Goal: Answer question/provide support: Share knowledge or assist other users

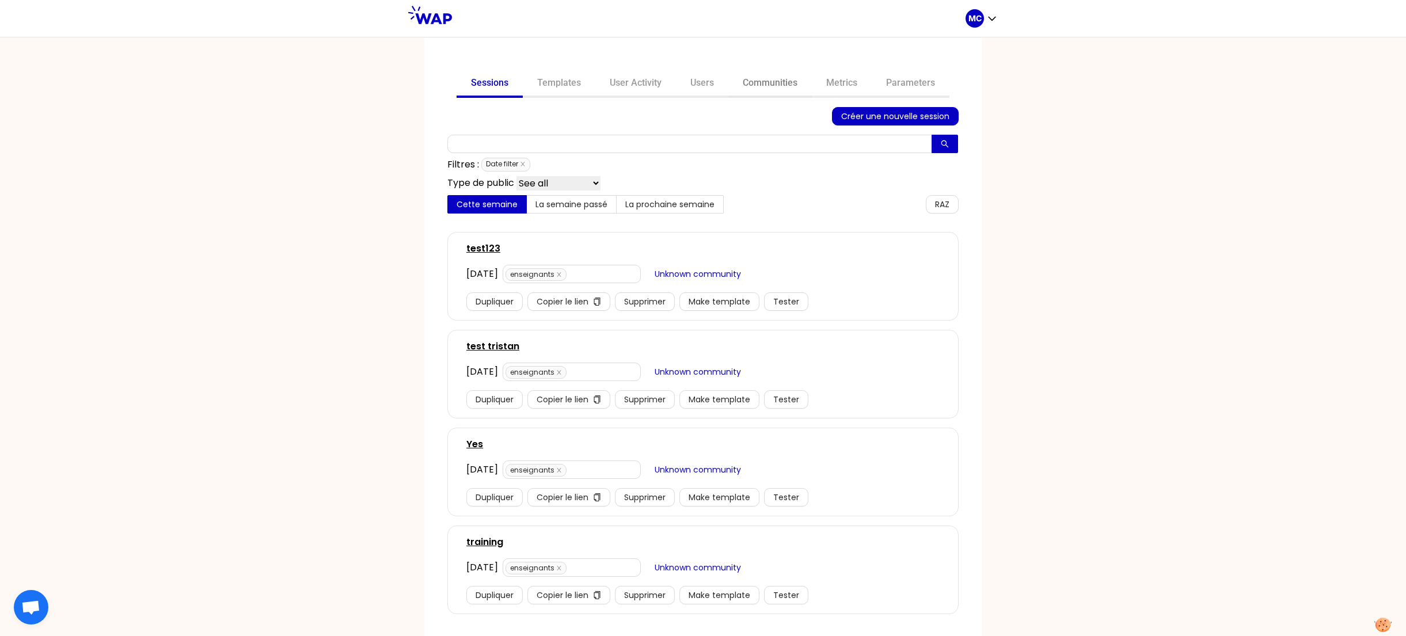
click at [769, 78] on link "Communities" at bounding box center [769, 84] width 83 height 28
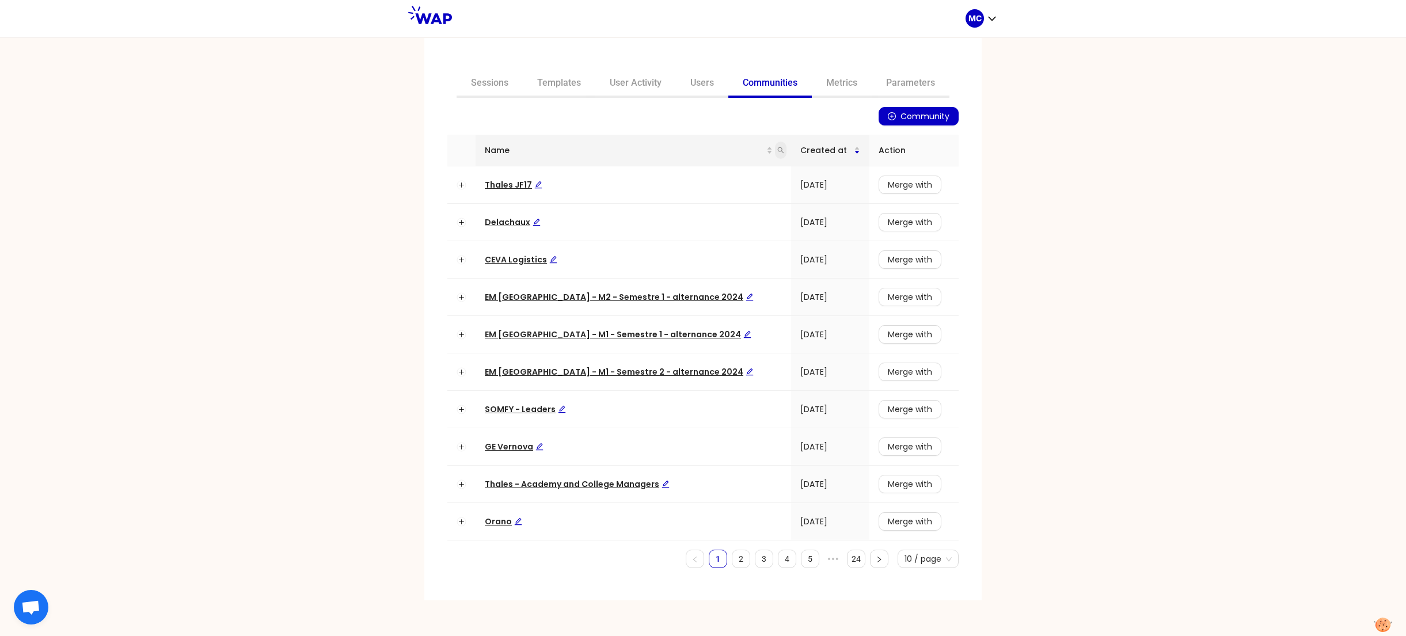
click at [778, 148] on icon "search" at bounding box center [781, 150] width 6 height 6
type input "dir"
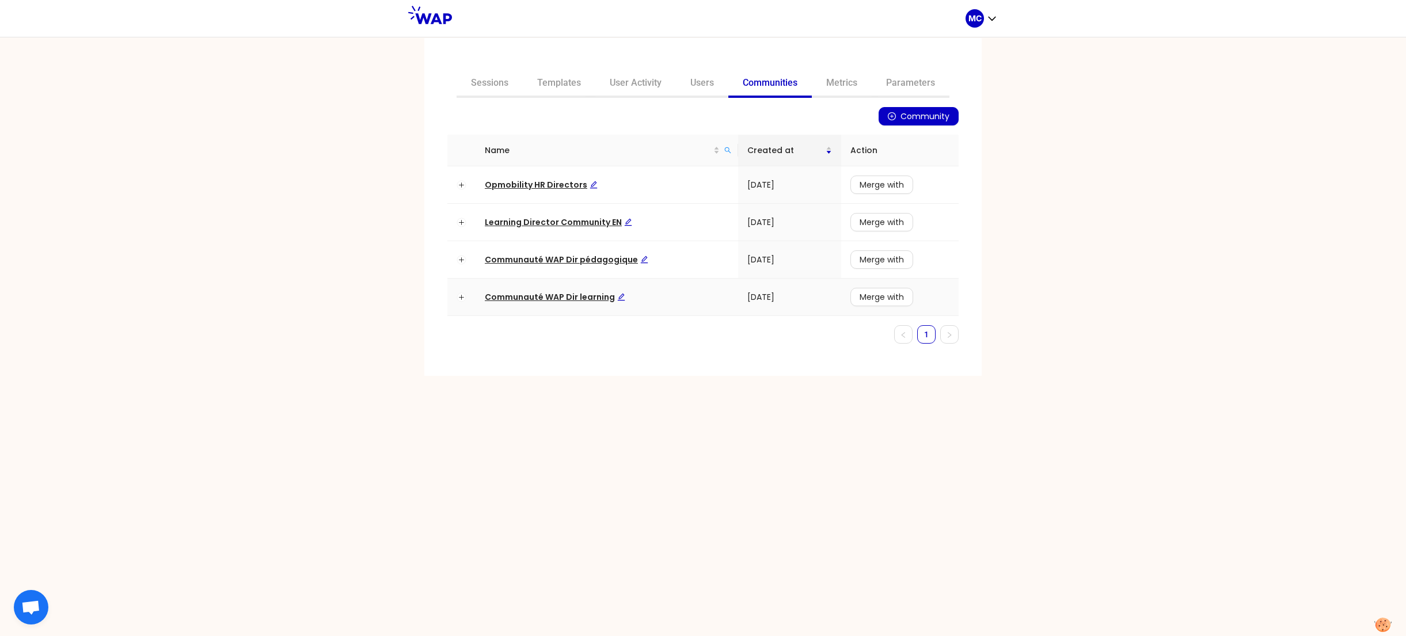
click at [576, 294] on span "Communauté WAP Dir learning" at bounding box center [555, 297] width 140 height 12
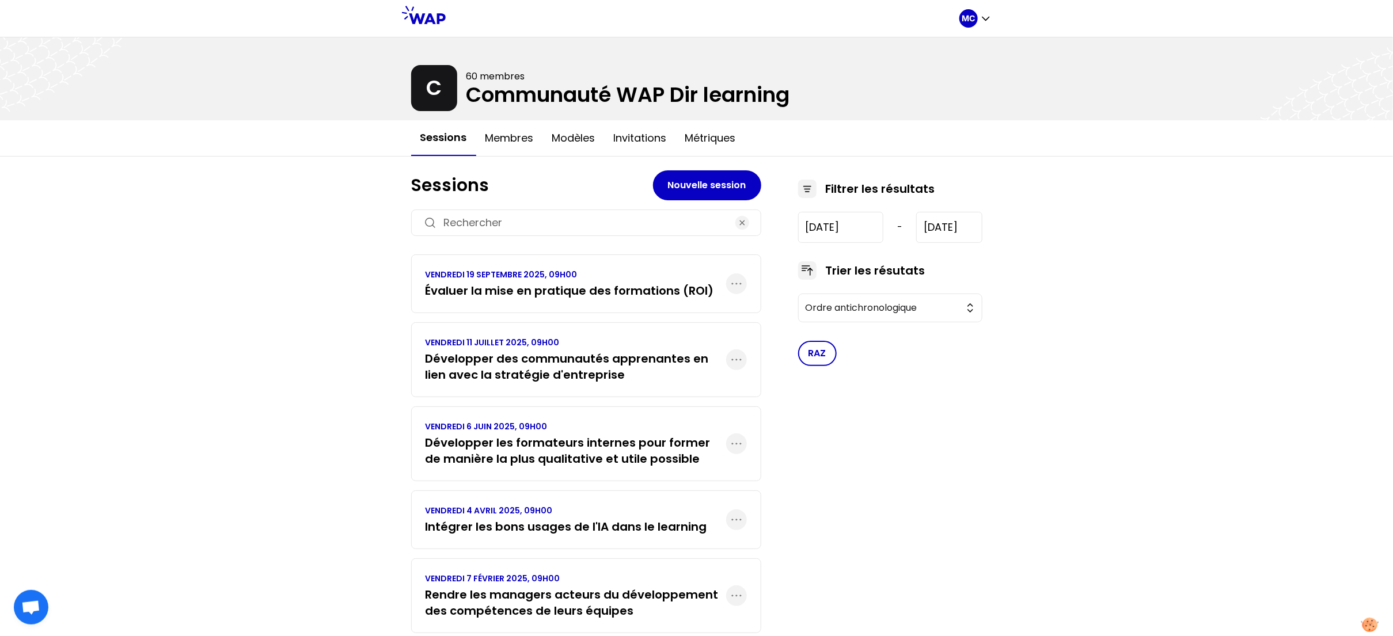
click at [523, 283] on h3 "Évaluer la mise en pratique des formations (ROI)" at bounding box center [569, 291] width 288 height 16
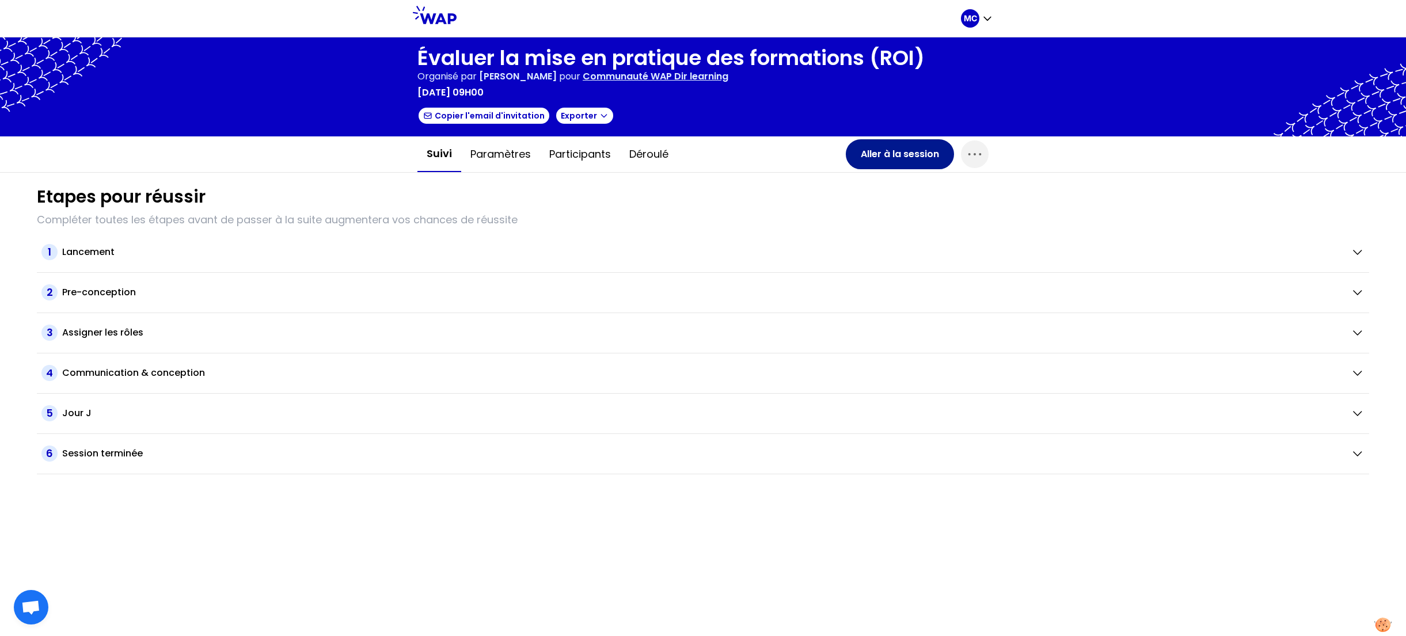
click at [916, 156] on button "Aller à la session" at bounding box center [900, 154] width 108 height 30
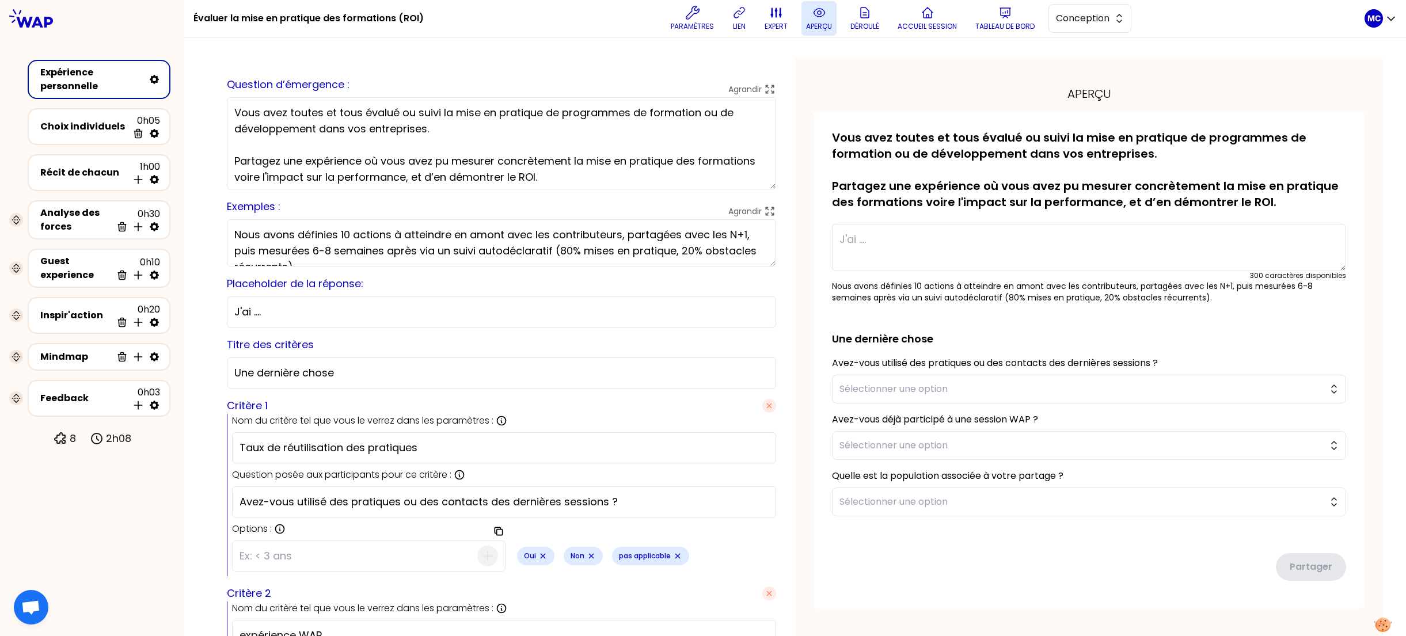
click at [807, 18] on button "aperçu" at bounding box center [818, 18] width 35 height 35
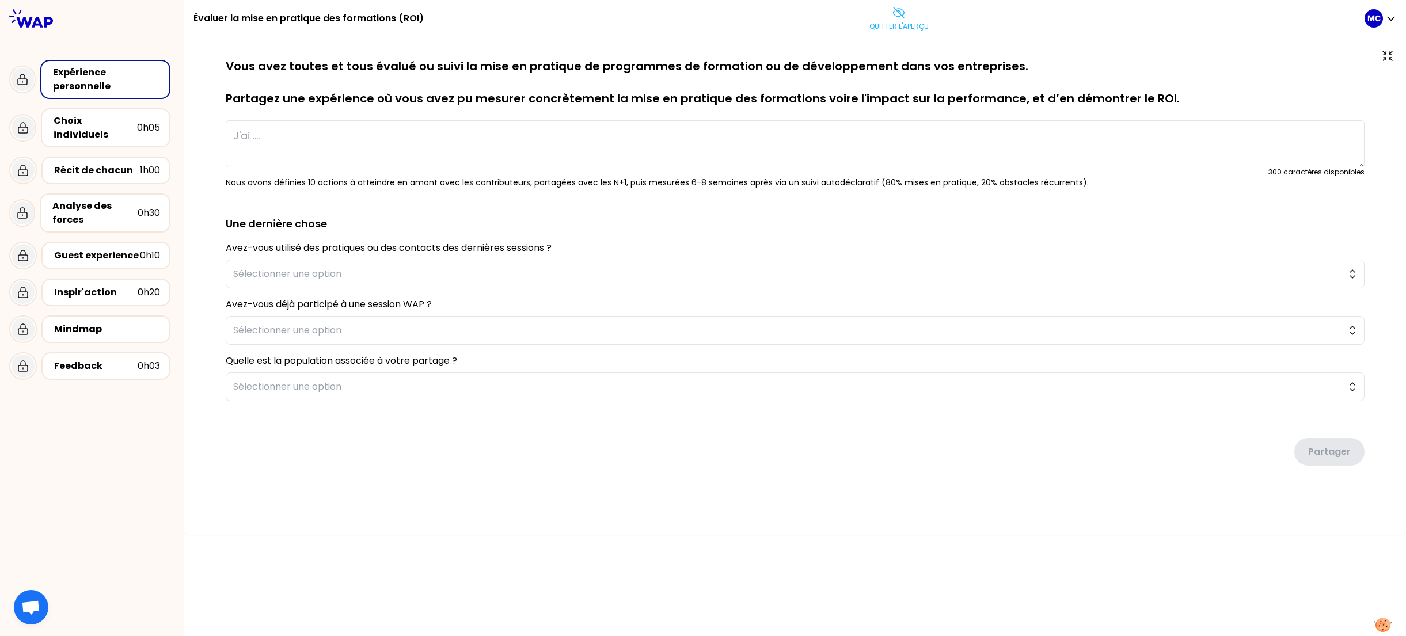
type textarea "Nous avons accompagné la transformation du métier de journaliste en déployant u…"
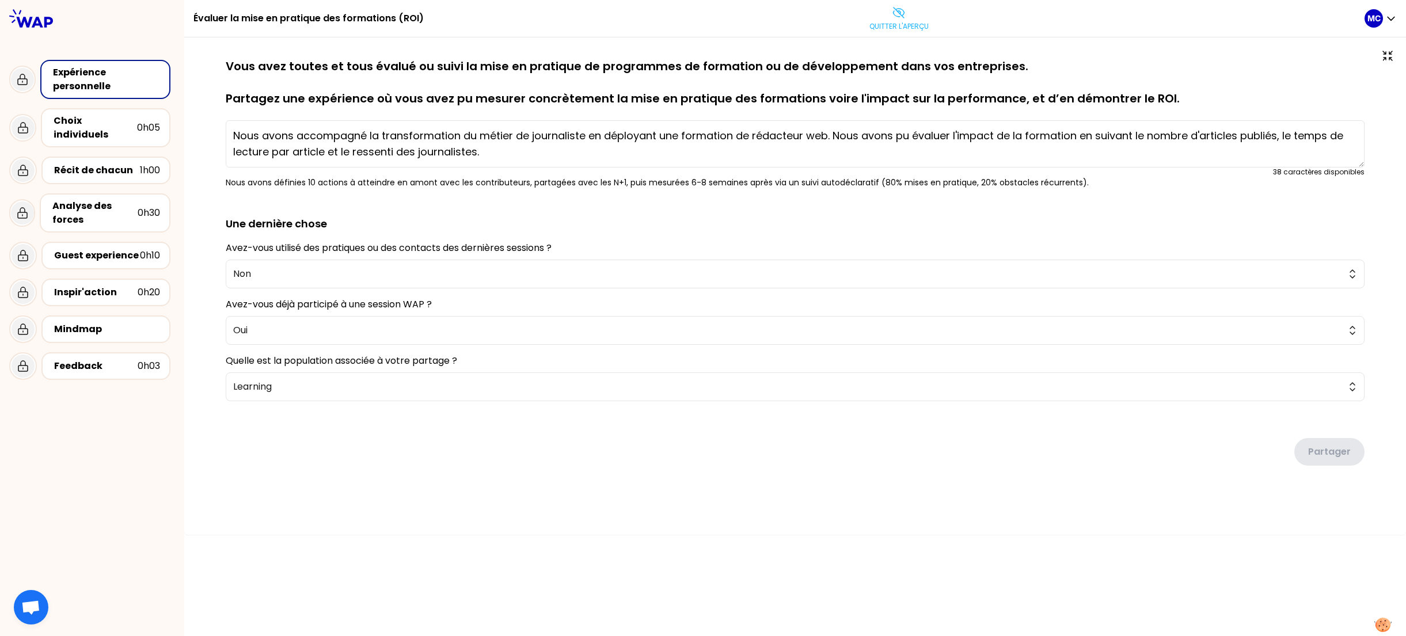
drag, startPoint x: 276, startPoint y: 84, endPoint x: 796, endPoint y: 84, distance: 519.9
click at [796, 84] on p "Vous avez toutes et tous évalué ou suivi la mise en pratique de programmes de f…" at bounding box center [795, 82] width 1139 height 48
drag, startPoint x: 1048, startPoint y: 89, endPoint x: 952, endPoint y: 62, distance: 100.0
click at [952, 62] on p "Vous avez toutes et tous évalué ou suivi la mise en pratique de programmes de f…" at bounding box center [795, 82] width 1139 height 48
click at [947, 58] on p "Vous avez toutes et tous évalué ou suivi la mise en pratique de programmes de f…" at bounding box center [795, 82] width 1139 height 48
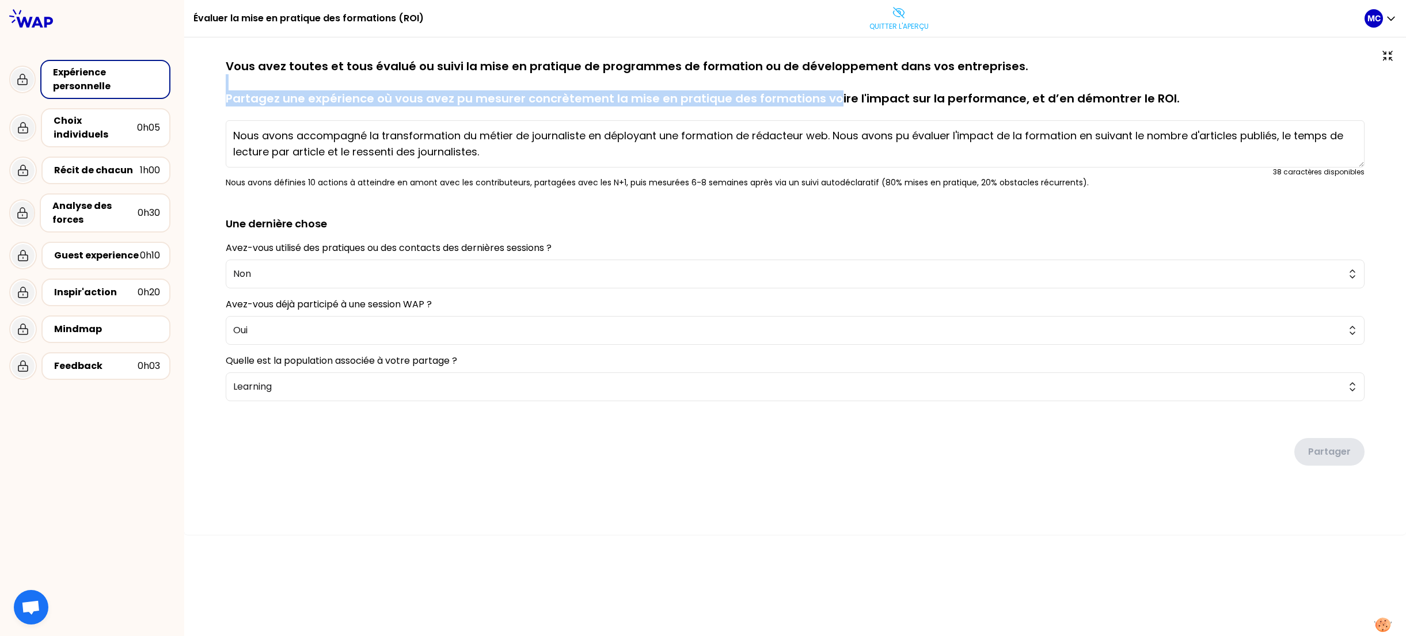
drag, startPoint x: 827, startPoint y: 98, endPoint x: 1242, endPoint y: 76, distance: 415.7
click at [1243, 76] on p "Vous avez toutes et tous évalué ou suivi la mise en pratique de programmes de f…" at bounding box center [795, 82] width 1139 height 48
click at [1242, 76] on p "Vous avez toutes et tous évalué ou suivi la mise en pratique de programmes de f…" at bounding box center [795, 82] width 1139 height 48
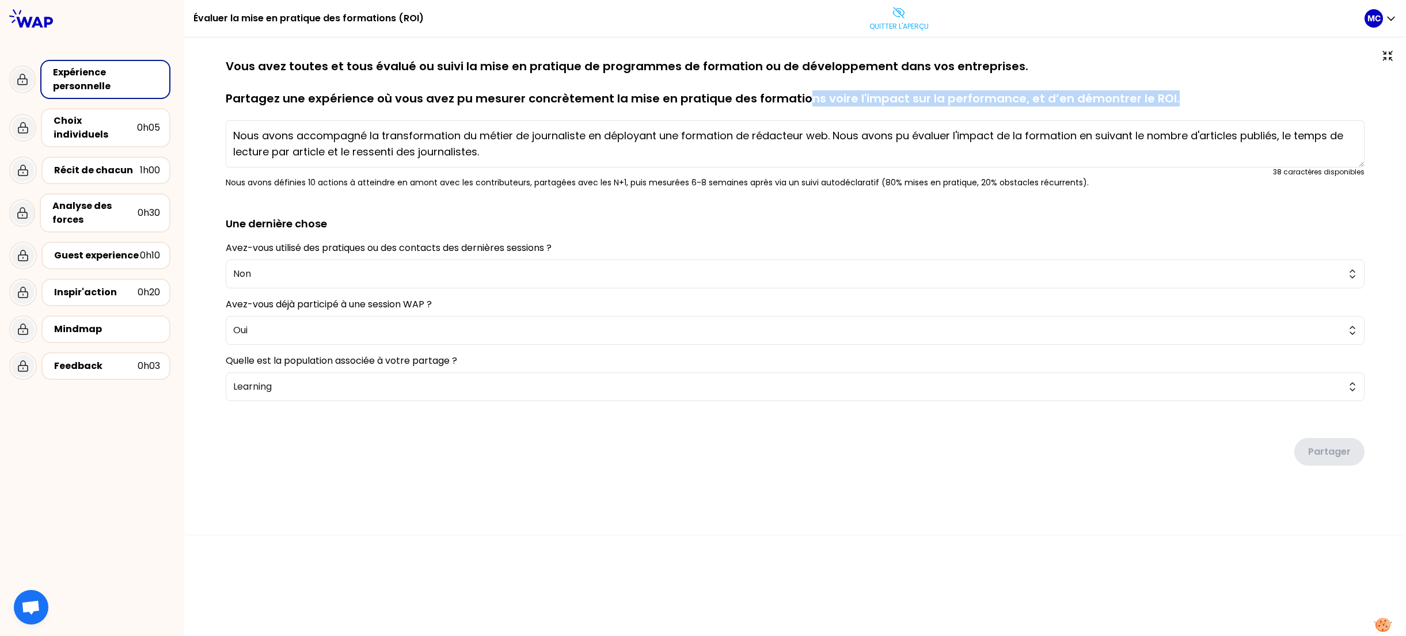
drag, startPoint x: 1212, startPoint y: 96, endPoint x: 801, endPoint y: 95, distance: 410.5
click at [801, 95] on p "Vous avez toutes et tous évalué ou suivi la mise en pratique de programmes de f…" at bounding box center [795, 82] width 1139 height 48
click at [983, 75] on p "Vous avez toutes et tous évalué ou suivi la mise en pratique de programmes de f…" at bounding box center [795, 82] width 1139 height 48
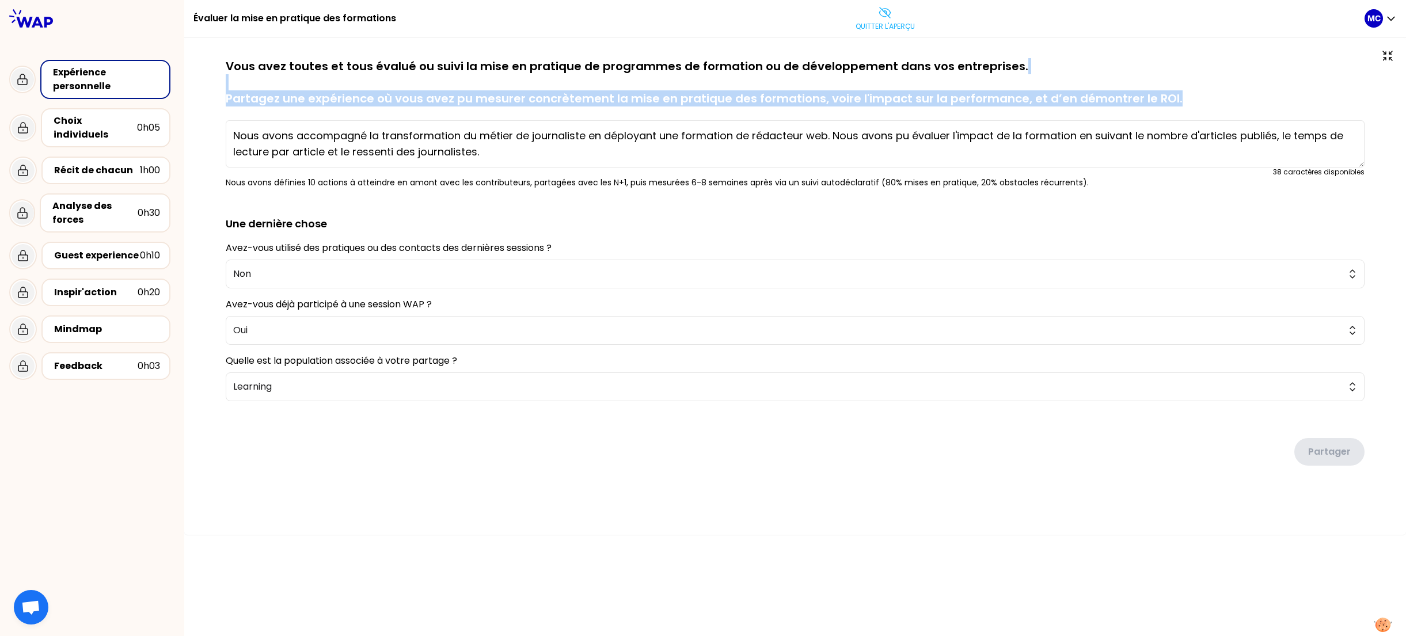
drag, startPoint x: 1177, startPoint y: 96, endPoint x: 1155, endPoint y: 61, distance: 41.7
click at [1155, 62] on p "Vous avez toutes et tous évalué ou suivi la mise en pratique de programmes de f…" at bounding box center [795, 82] width 1139 height 48
click at [1155, 61] on p "Vous avez toutes et tous évalué ou suivi la mise en pratique de programmes de f…" at bounding box center [795, 82] width 1139 height 48
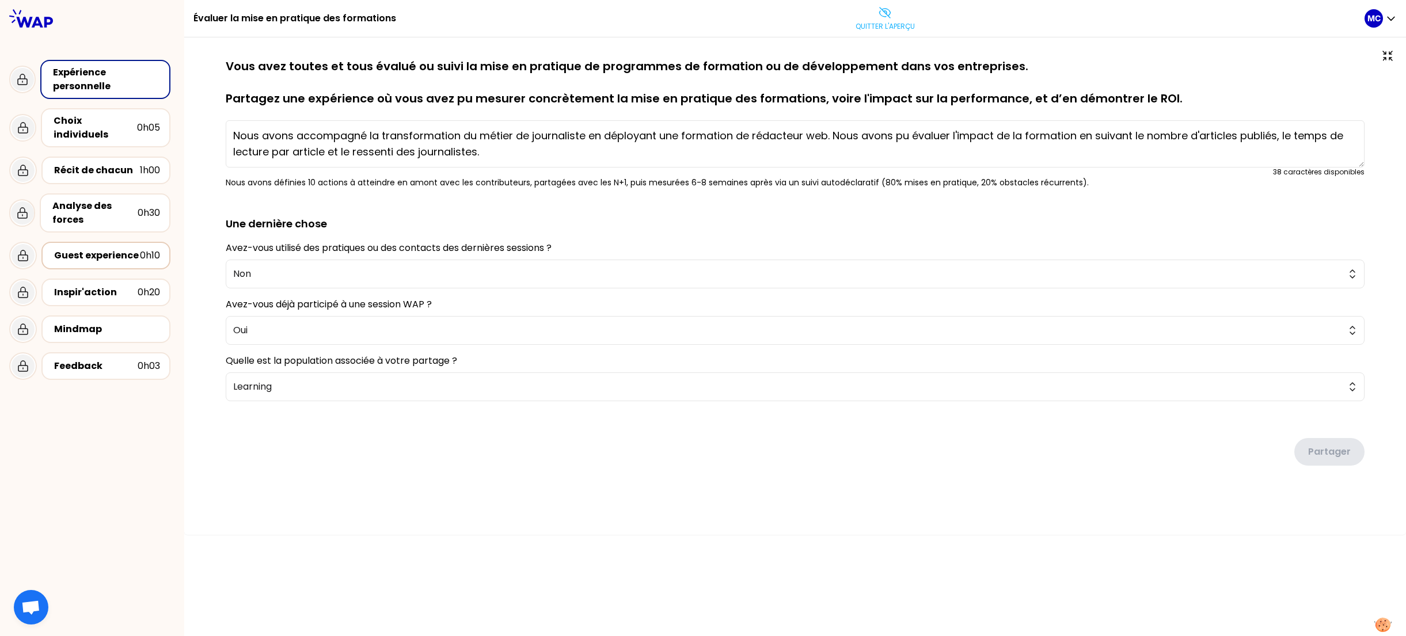
click at [97, 248] on div "Guest experience 0h10" at bounding box center [106, 256] width 108 height 16
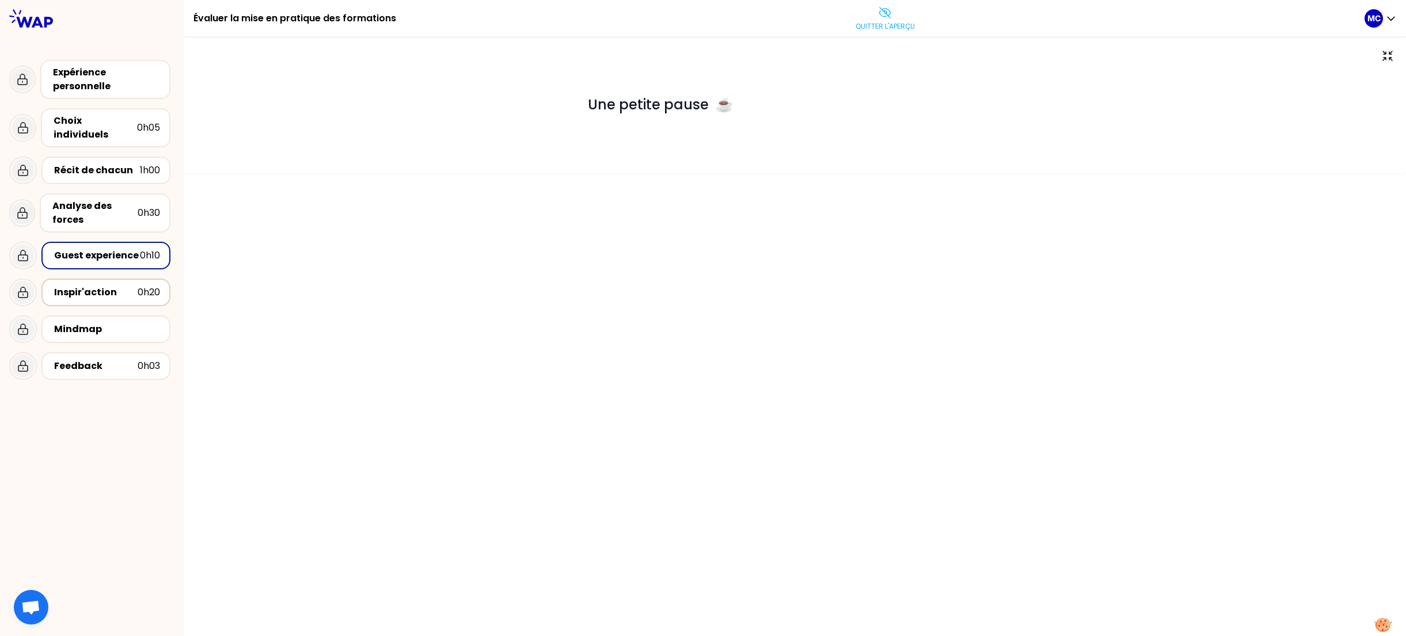
click at [92, 287] on div "Inspir'action 0h20" at bounding box center [106, 292] width 108 height 16
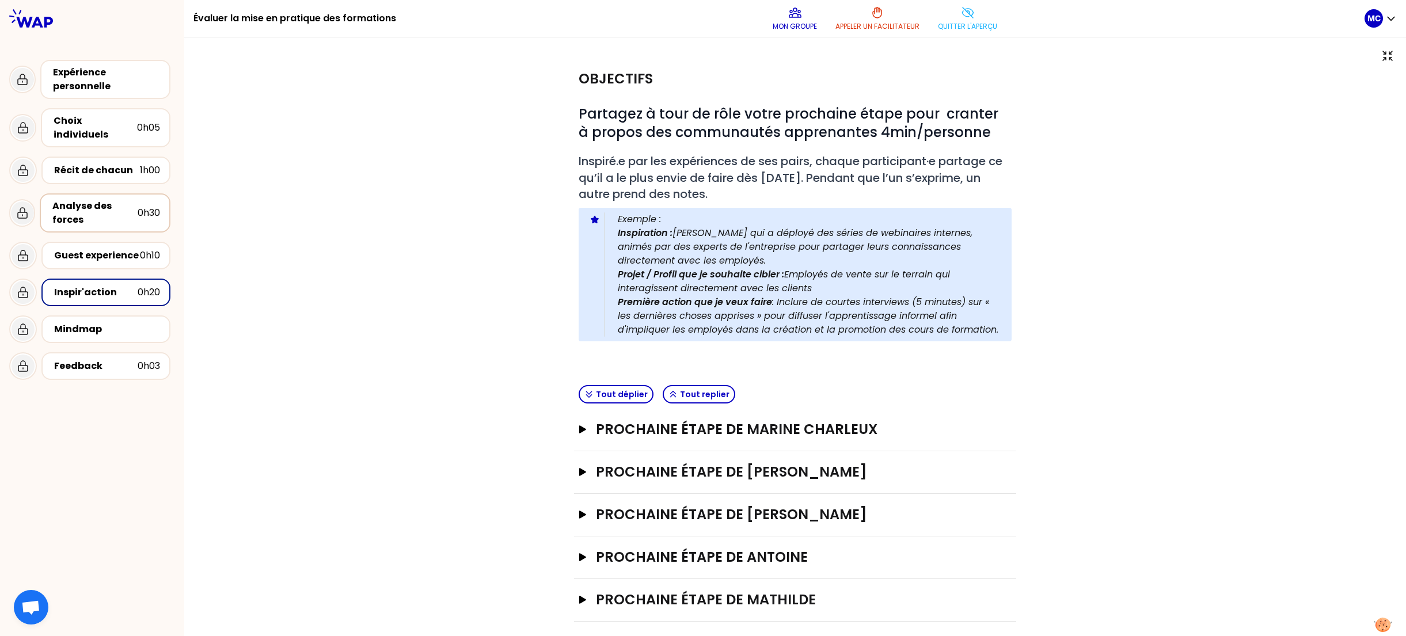
click at [112, 203] on div "Analyse des forces" at bounding box center [94, 213] width 85 height 28
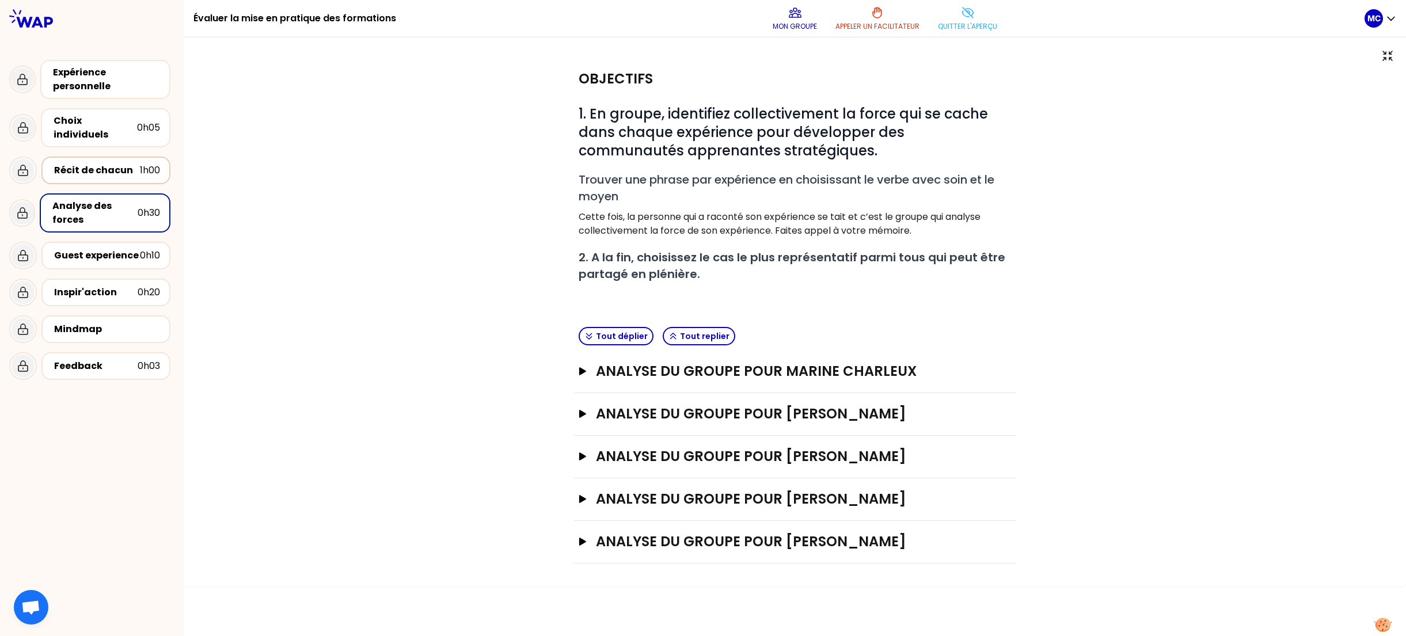
click at [118, 163] on div "Récit de chacun" at bounding box center [97, 170] width 86 height 14
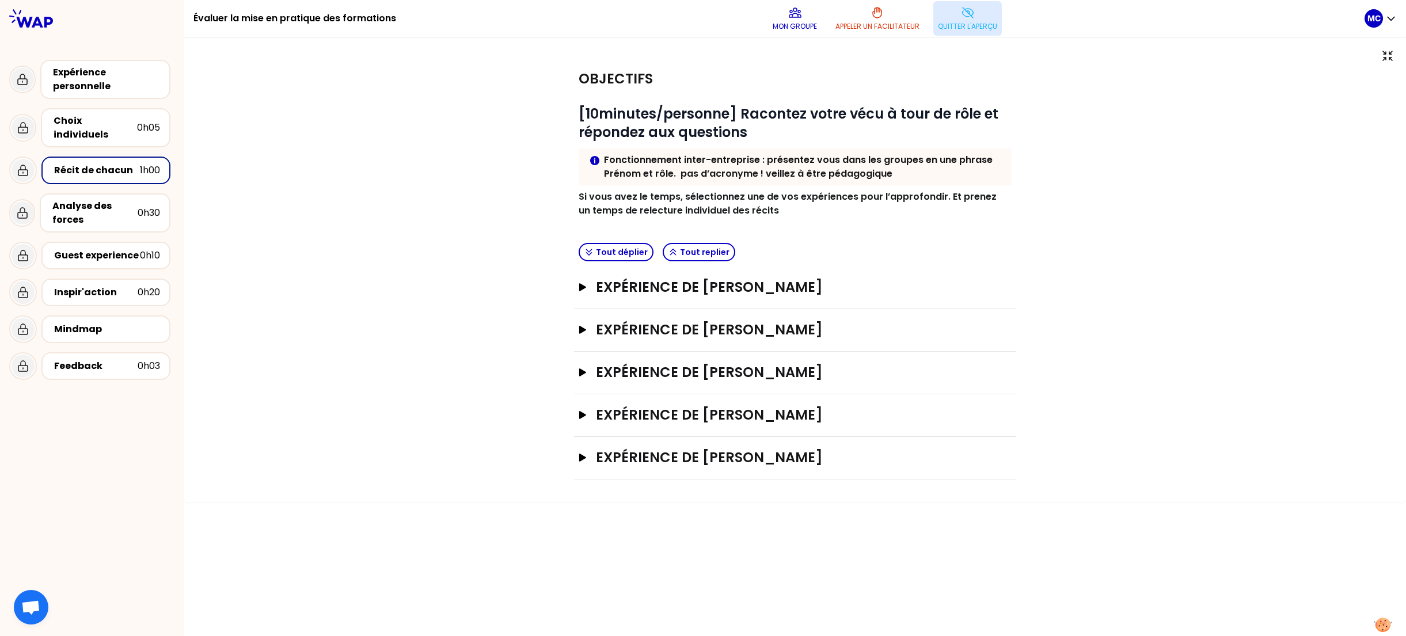
click at [957, 23] on p "Quitter l'aperçu" at bounding box center [967, 26] width 59 height 9
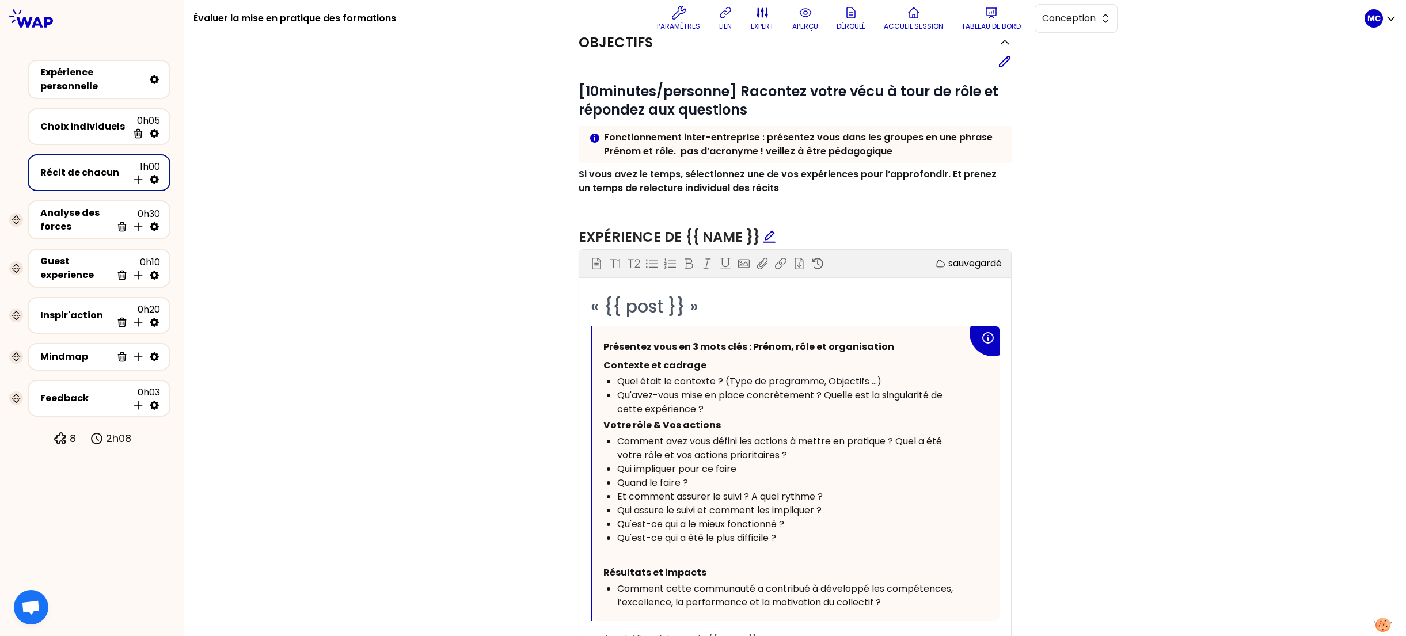
scroll to position [522, 0]
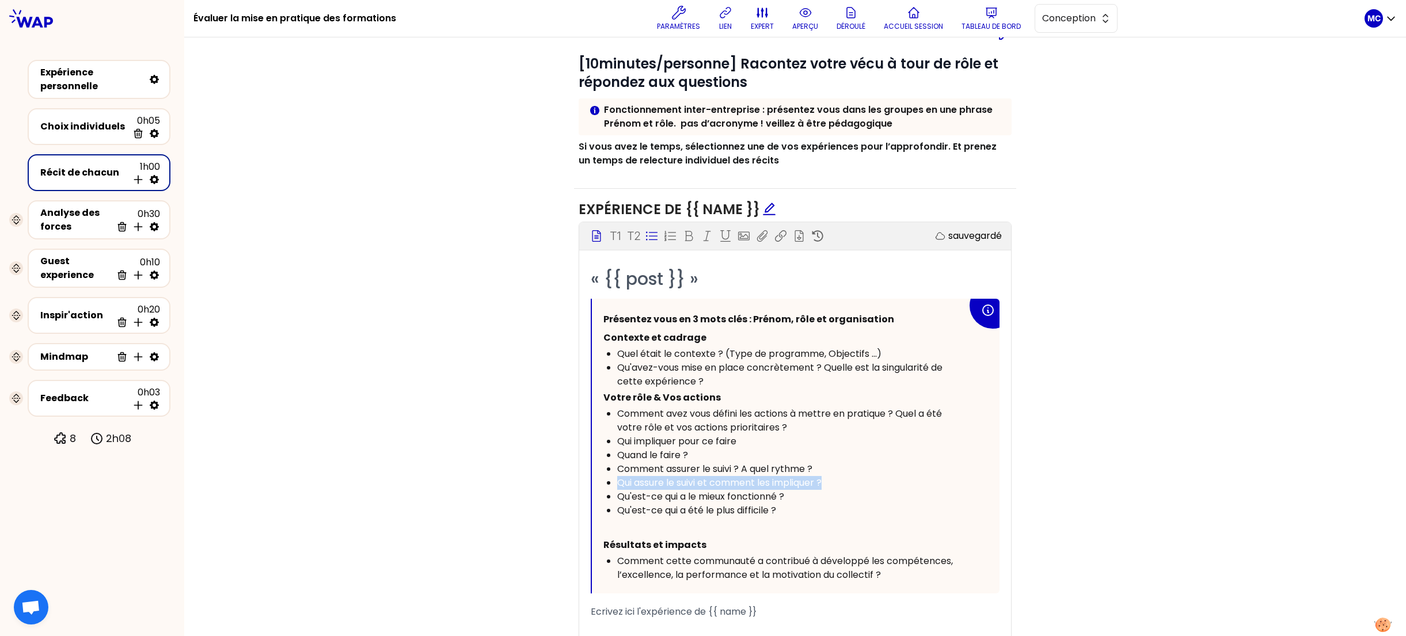
drag, startPoint x: 837, startPoint y: 490, endPoint x: 550, endPoint y: 490, distance: 286.7
click at [557, 490] on div "Objectifs Editer # [10minutes/personne] Racontez votre vécu à tour de rôle et r…" at bounding box center [795, 384] width 1176 height 780
click at [1165, 475] on div "Objectifs Editer # [10minutes/personne] Racontez votre vécu à tour de rôle et r…" at bounding box center [795, 384] width 1176 height 780
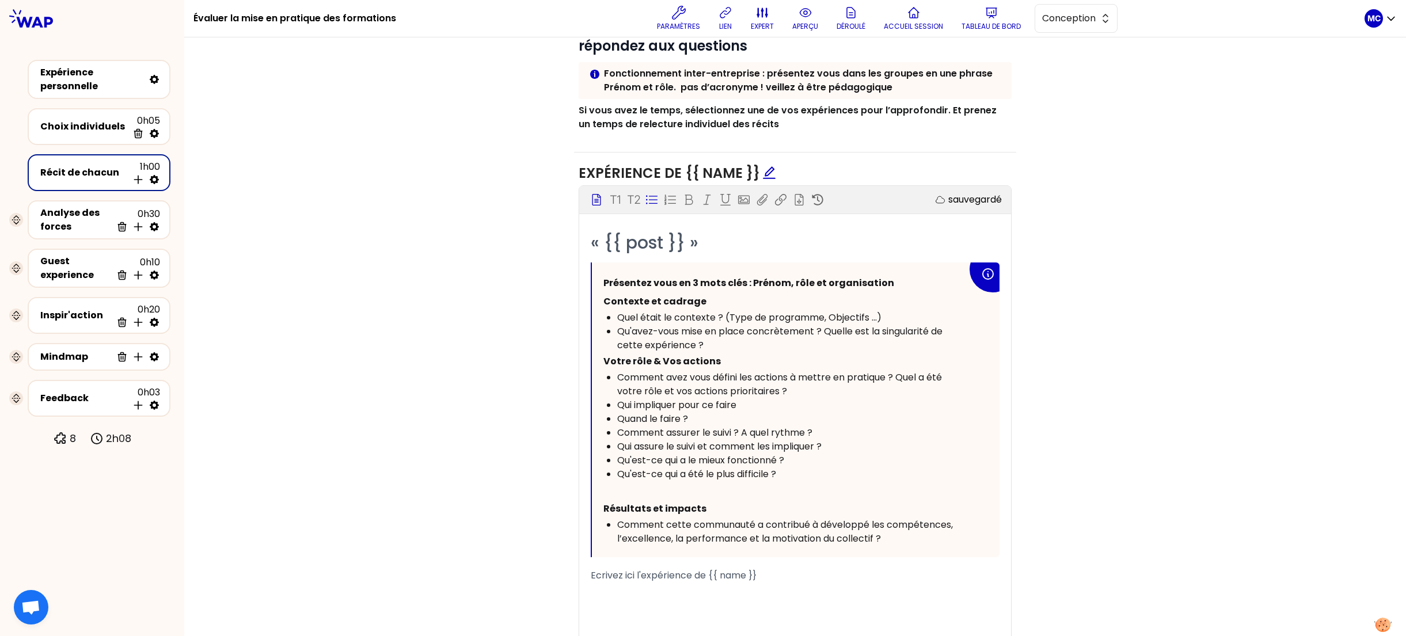
scroll to position [560, 0]
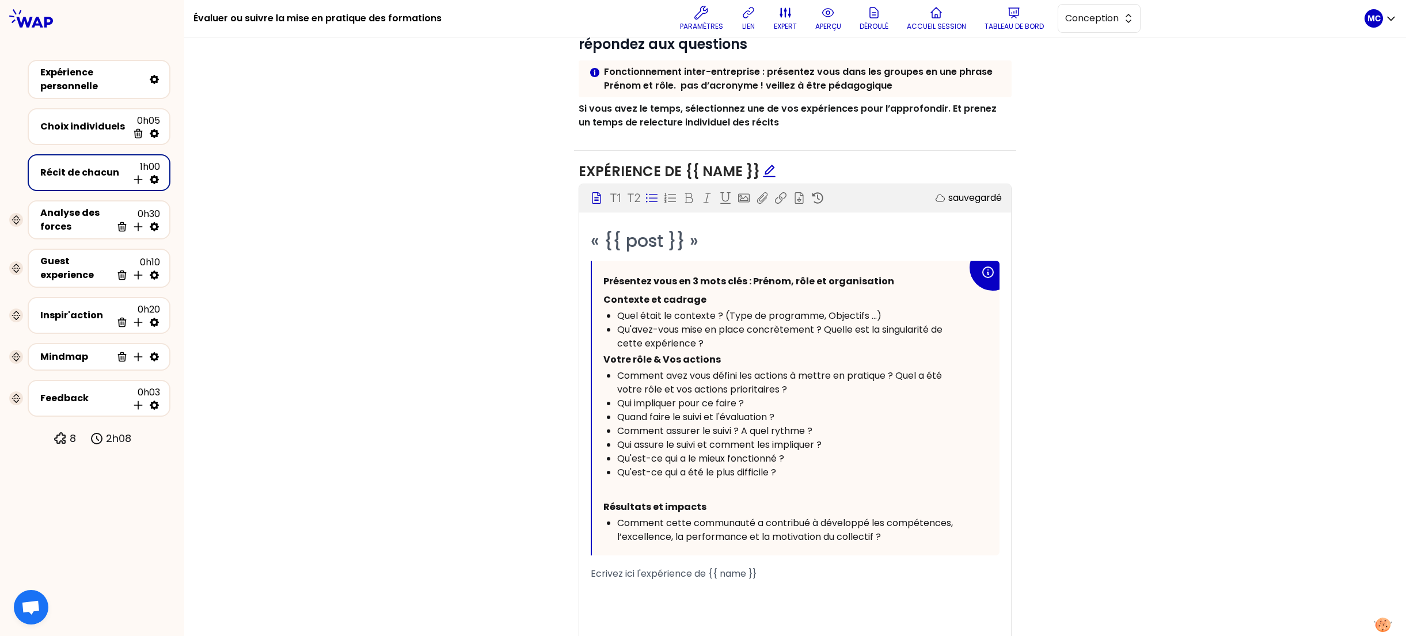
click at [860, 527] on span "Comment cette communauté a contribué à développé les compétences, l’excellence,…" at bounding box center [786, 529] width 338 height 27
click at [1193, 455] on div "Objectifs Editer # [10minutes/personne] Racontez votre vécu à tour de rôle et r…" at bounding box center [795, 346] width 1176 height 780
drag, startPoint x: 888, startPoint y: 536, endPoint x: 592, endPoint y: 524, distance: 296.7
click at [592, 525] on div "Présentez vous en 3 mots clés : Prénom, rôle et organisation Contexte et cadrag…" at bounding box center [796, 408] width 408 height 295
click at [1134, 418] on div "Objectifs Editer # [10minutes/personne] Racontez votre vécu à tour de rôle et r…" at bounding box center [795, 346] width 1176 height 780
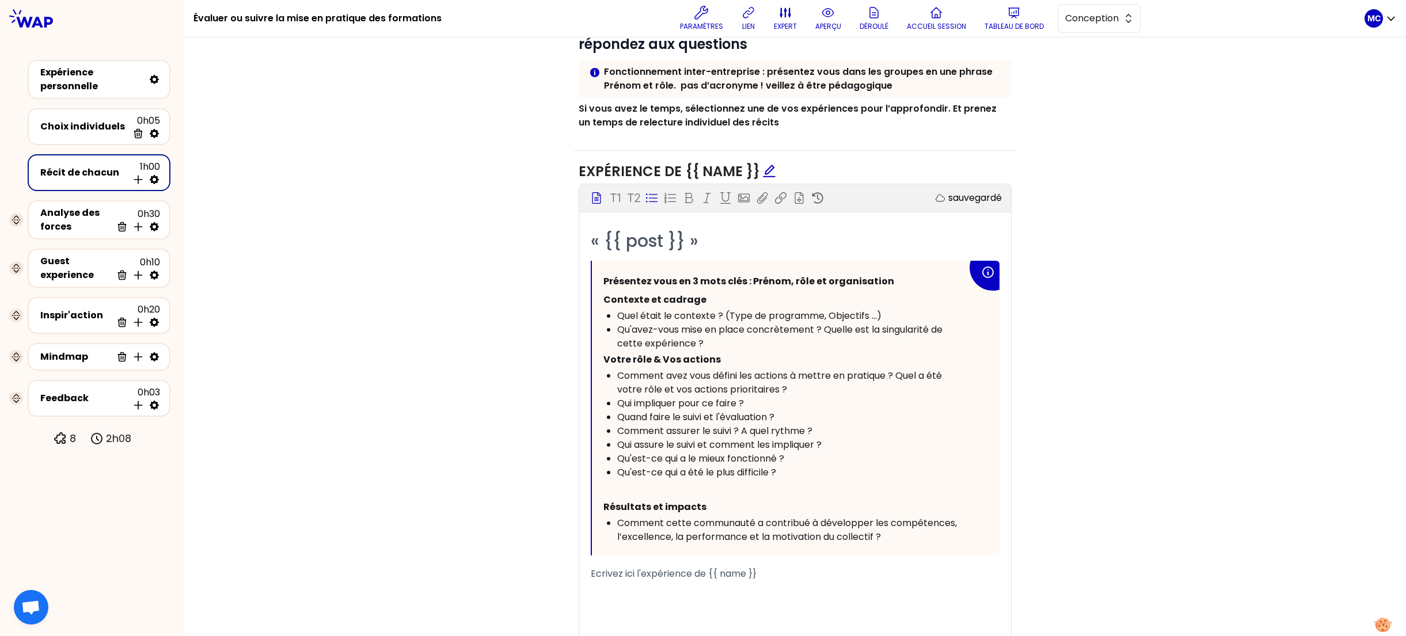
scroll to position [571, 0]
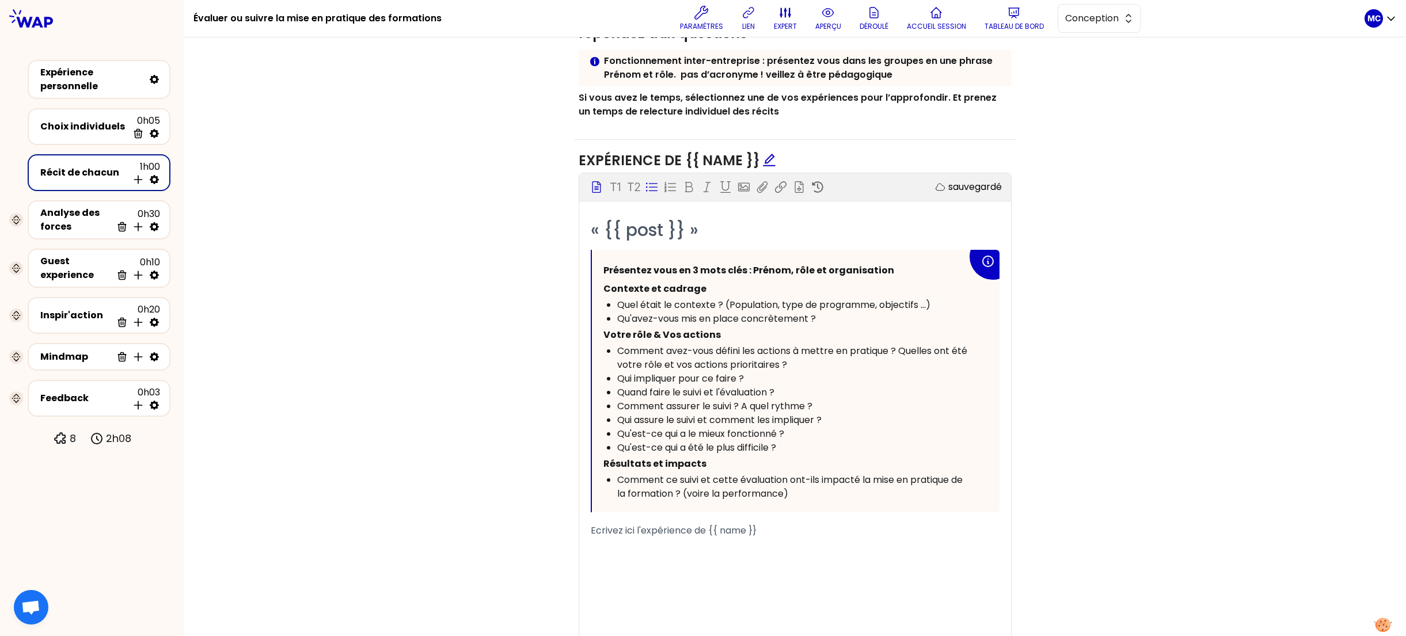
click at [1047, 351] on div "Objectifs Editer # [10minutes/personne] Racontez votre vécu à tour de rôle et r…" at bounding box center [795, 318] width 1176 height 747
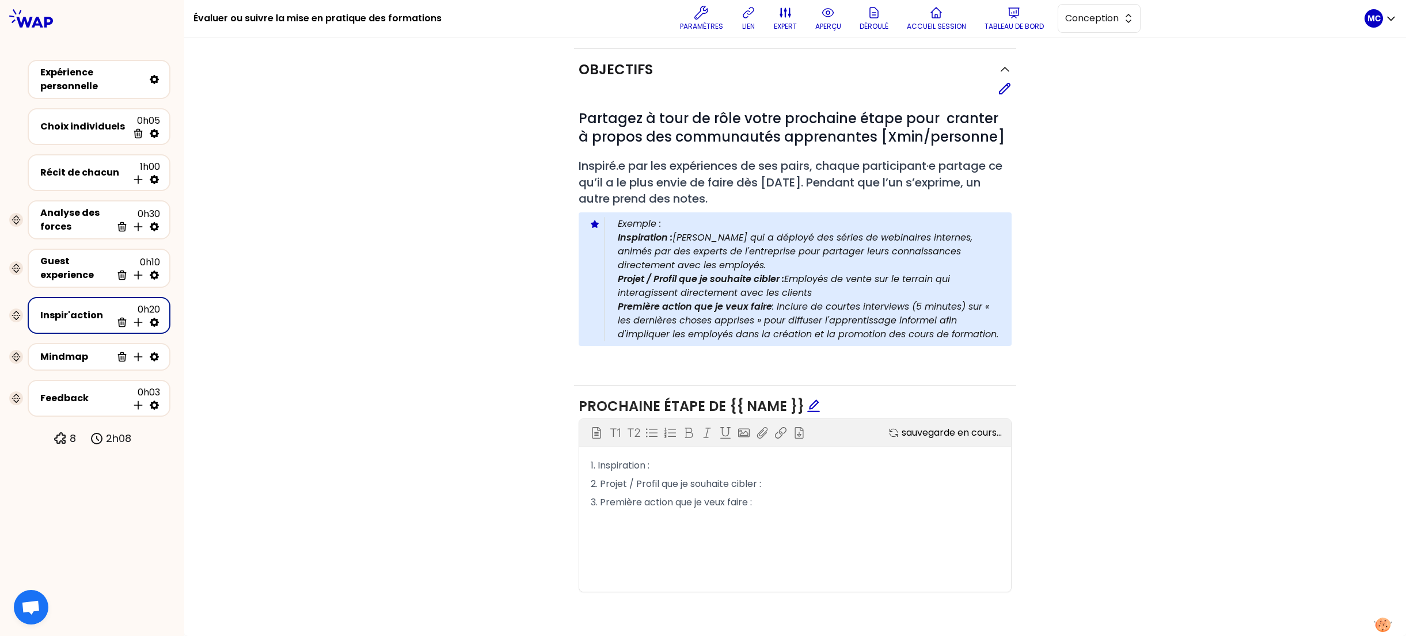
scroll to position [263, 0]
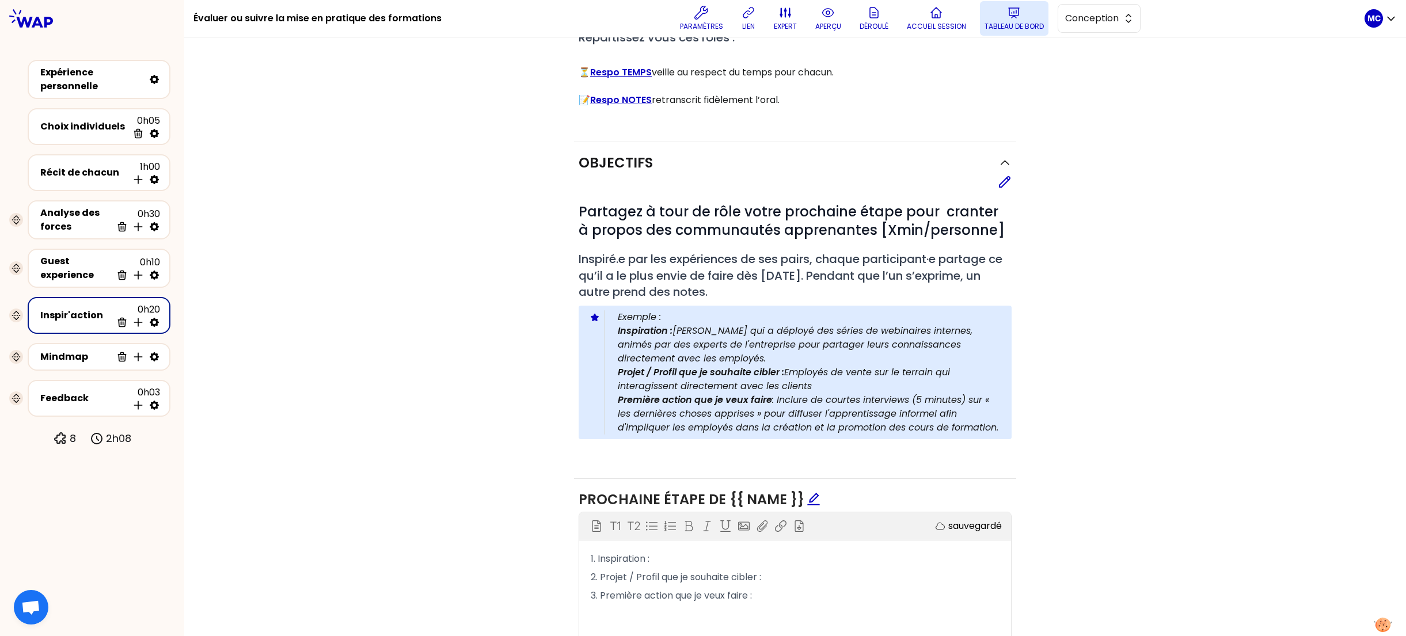
click at [986, 13] on button "Tableau de bord" at bounding box center [1014, 18] width 69 height 35
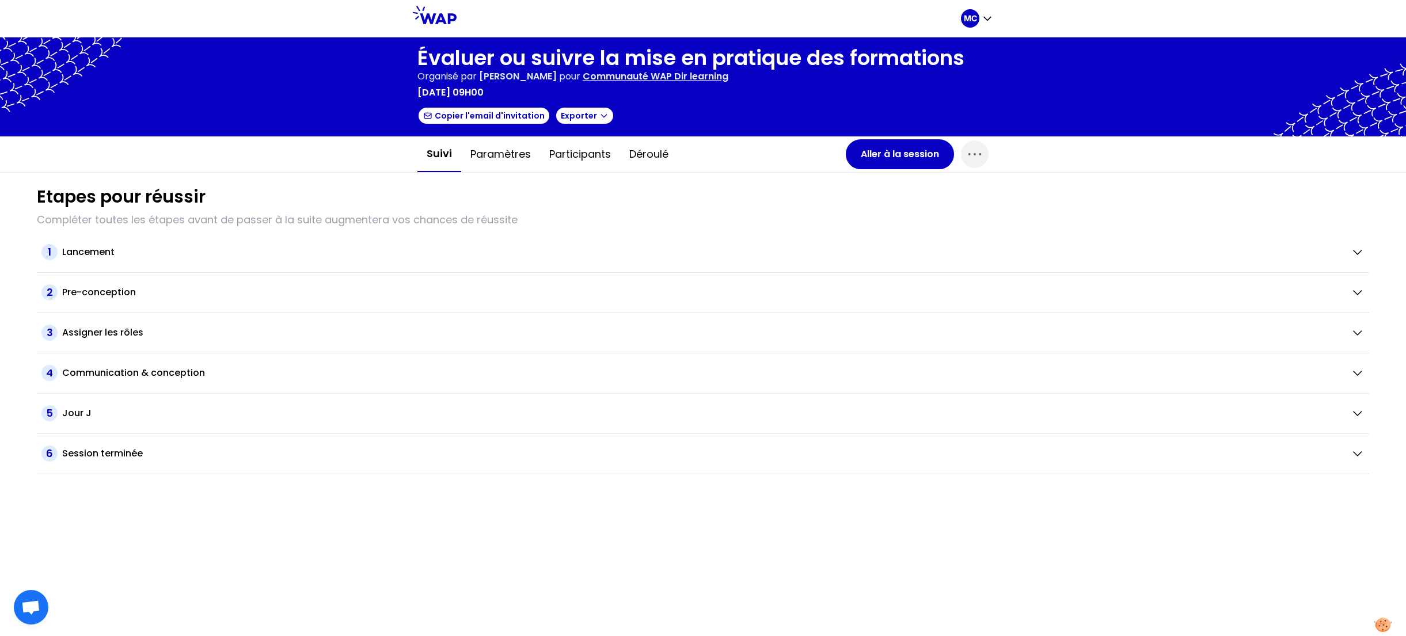
click at [614, 172] on div "Suivi Paramètres Participants Déroulé Aller à la session" at bounding box center [703, 154] width 1406 height 36
click at [586, 163] on button "Participants" at bounding box center [580, 154] width 80 height 35
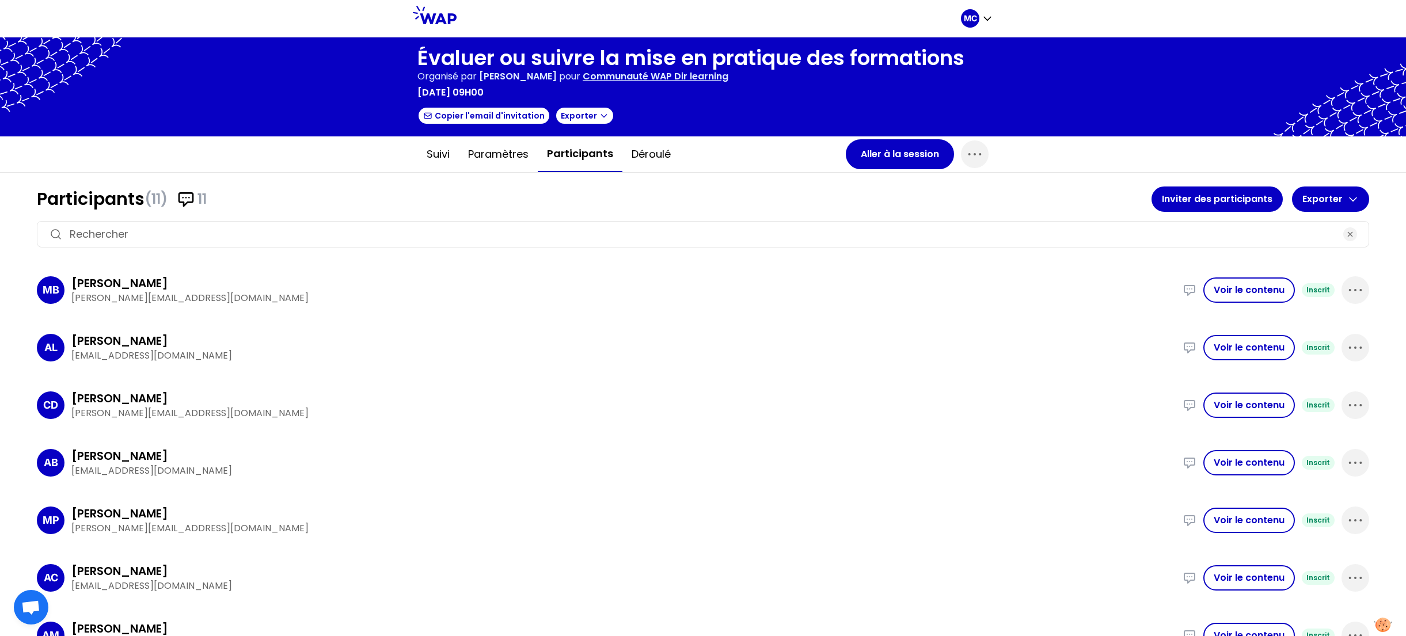
scroll to position [253, 0]
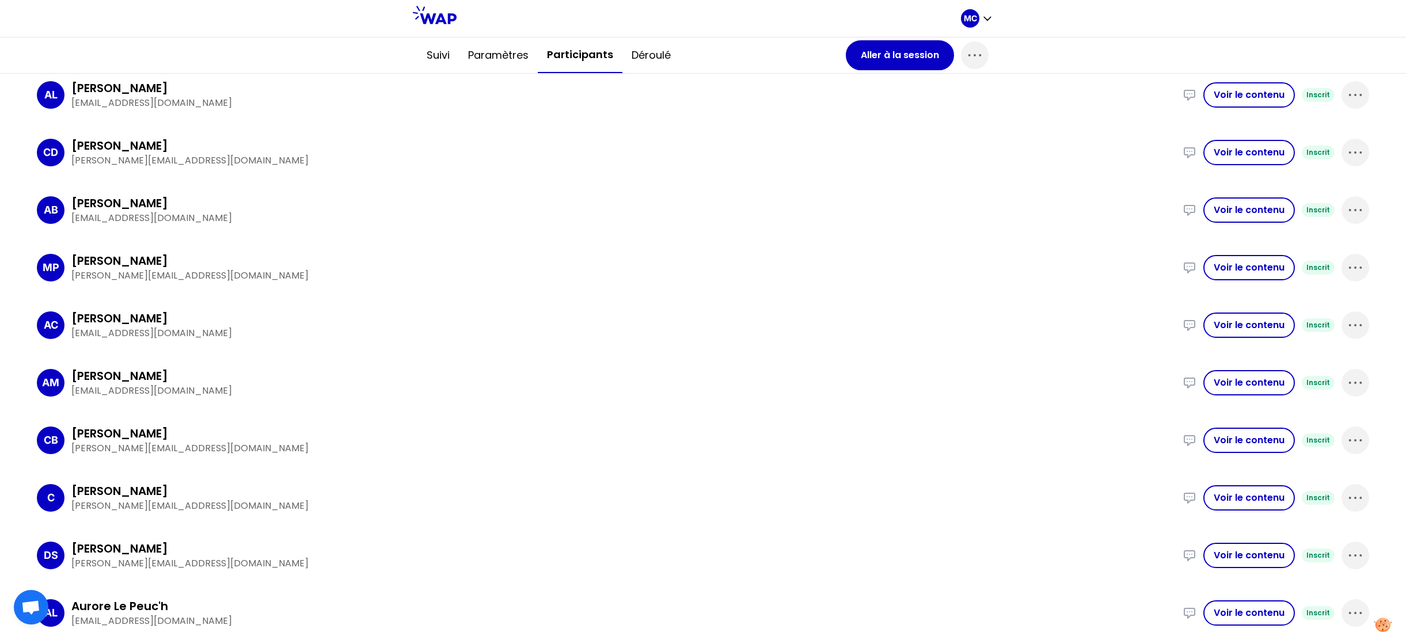
click at [569, 431] on div "[PERSON_NAME]" at bounding box center [623, 433] width 1104 height 16
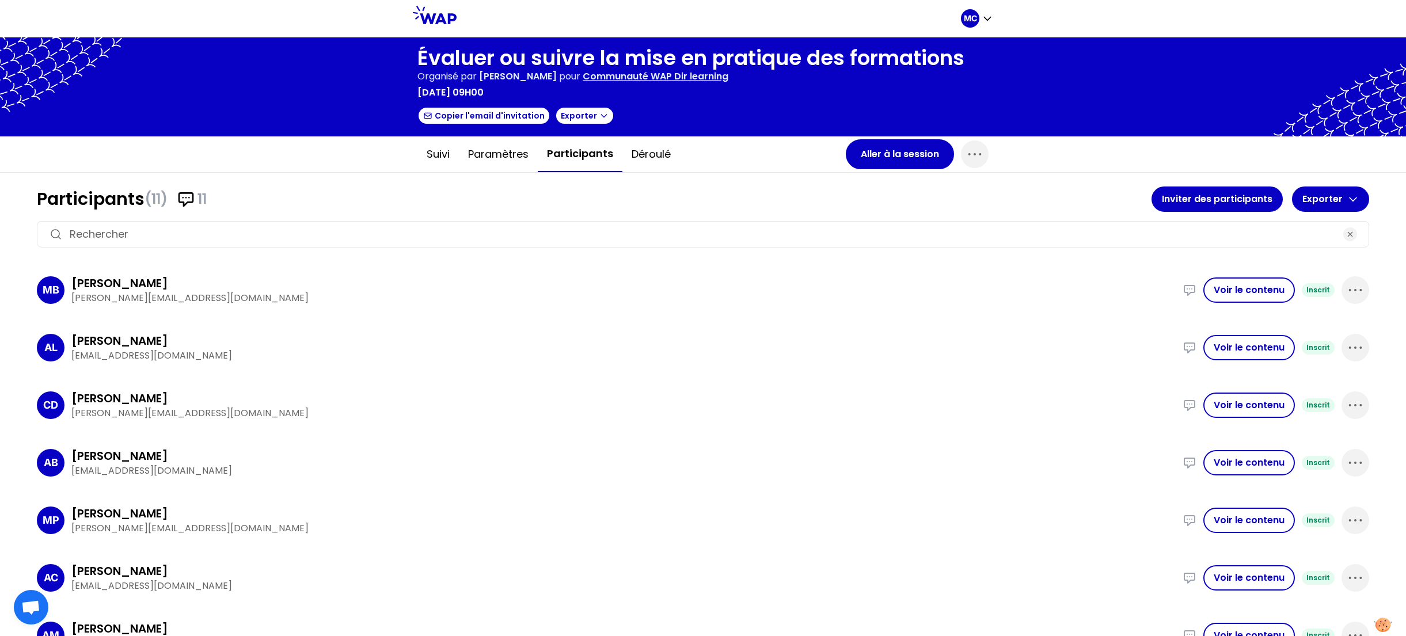
click at [466, 480] on div "AB [PERSON_NAME] [EMAIL_ADDRESS][DOMAIN_NAME] Expérience de [PERSON_NAME] : Sur…" at bounding box center [703, 463] width 1332 height 48
click at [876, 157] on button "Aller à la session" at bounding box center [900, 154] width 108 height 30
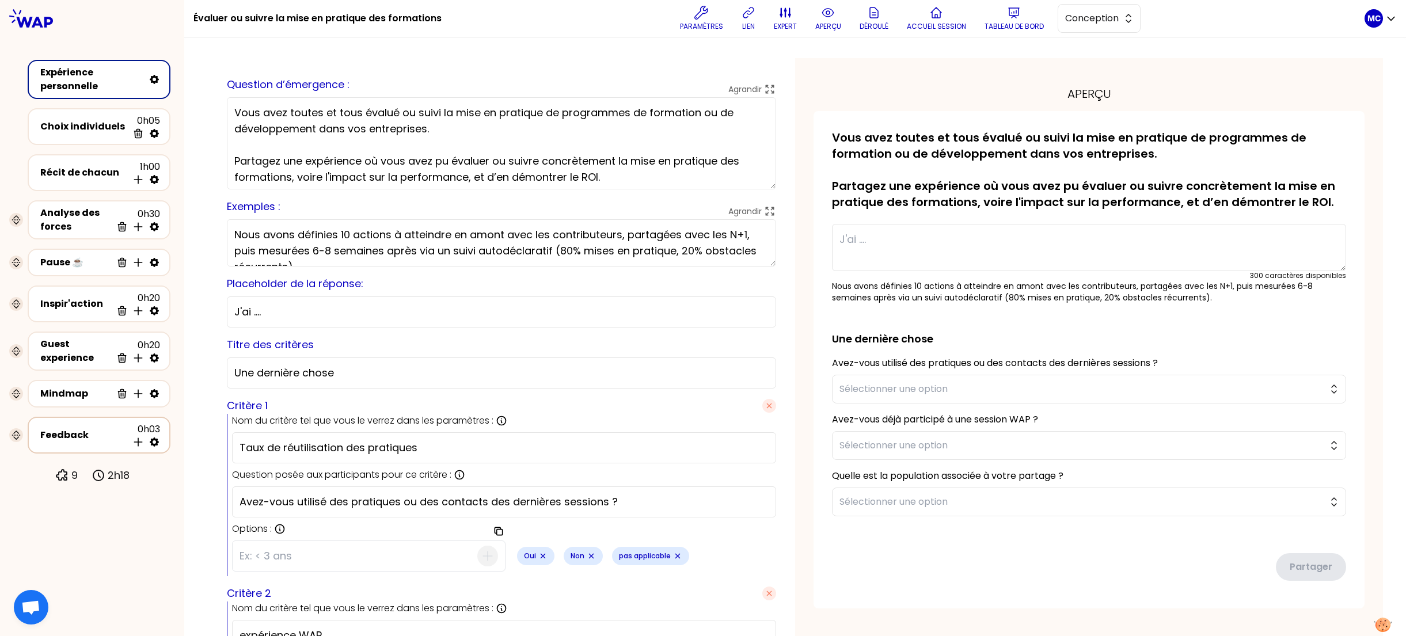
click at [70, 428] on div "Feedback" at bounding box center [84, 435] width 88 height 14
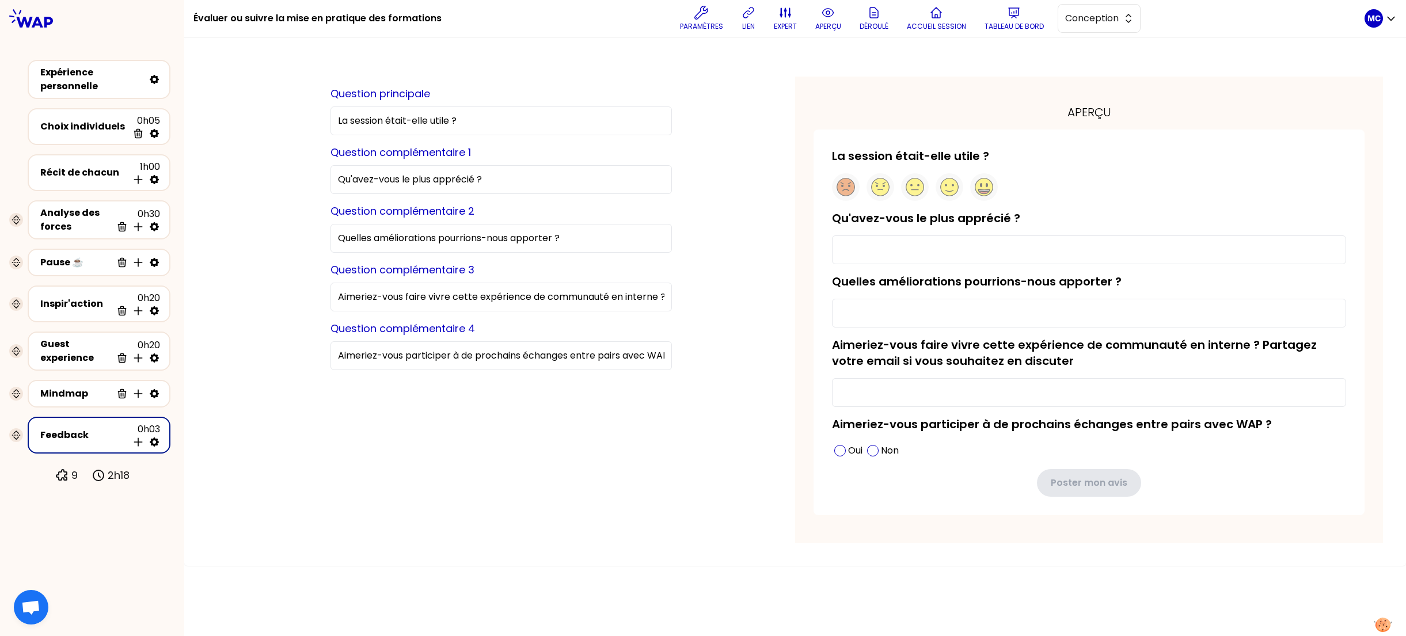
click at [507, 448] on div "Question principale La session était-elle utile ? Question complémentaire 1 Qu'…" at bounding box center [500, 310] width 341 height 448
click at [577, 466] on div "Question principale La session était-elle utile ? Question complémentaire 1 Qu'…" at bounding box center [500, 310] width 341 height 448
click at [994, 24] on p "Tableau de bord" at bounding box center [1013, 26] width 59 height 9
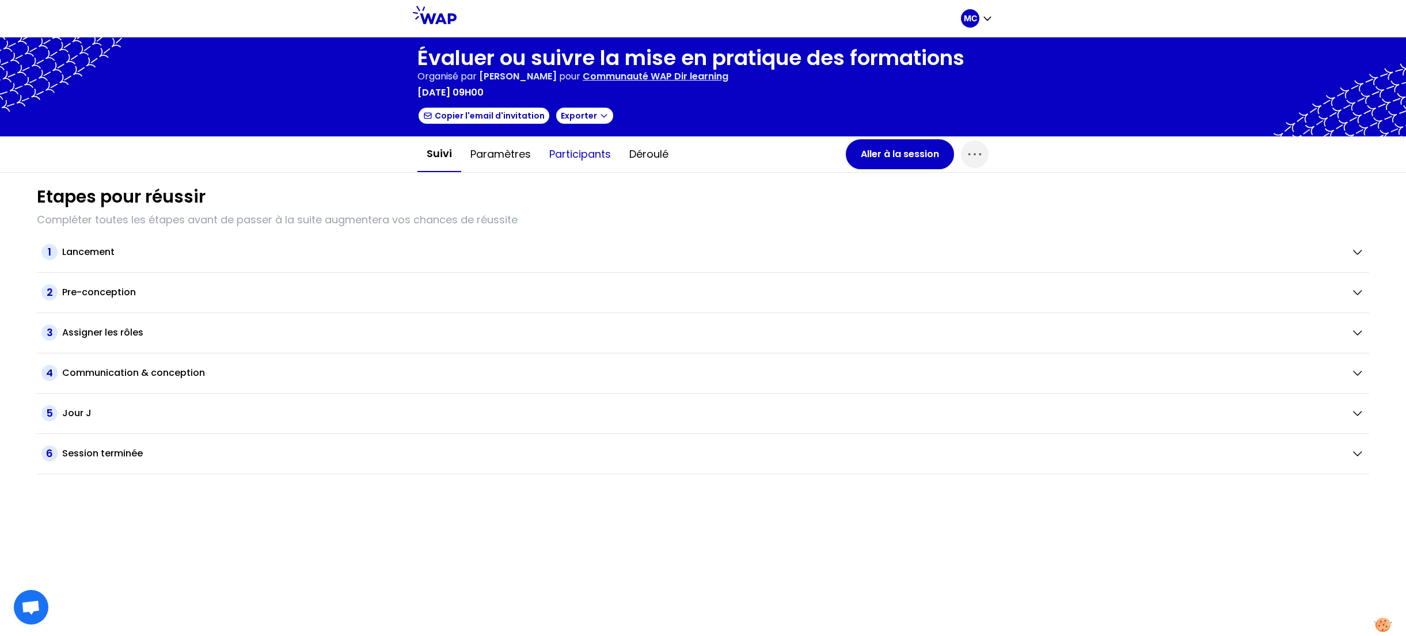
click at [596, 159] on button "Participants" at bounding box center [580, 154] width 80 height 35
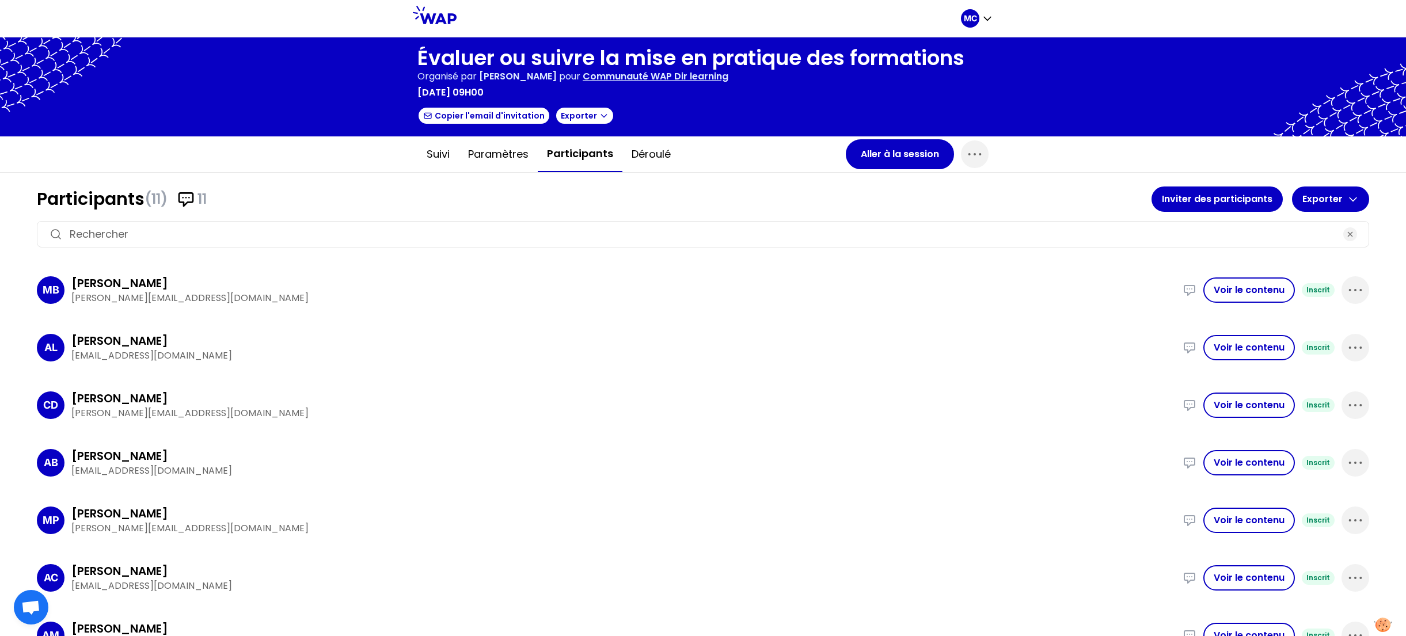
click at [608, 192] on h1 "Participants (11) 11" at bounding box center [594, 199] width 1115 height 21
click at [899, 149] on button "Aller à la session" at bounding box center [900, 154] width 108 height 30
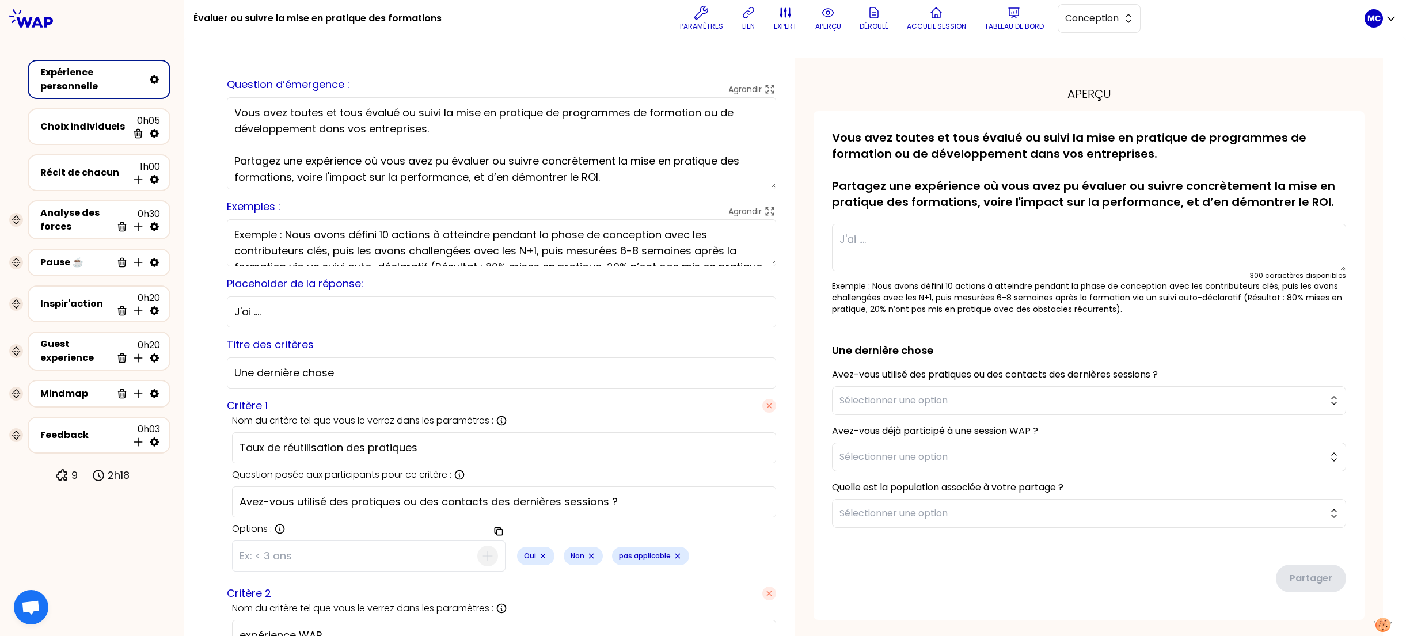
click at [801, 297] on div "aperçu sauvegardé Vous avez toutes et tous évalué ou suivi la mise en pratique …" at bounding box center [1089, 543] width 588 height 971
click at [839, 32] on button "aperçu" at bounding box center [828, 18] width 35 height 35
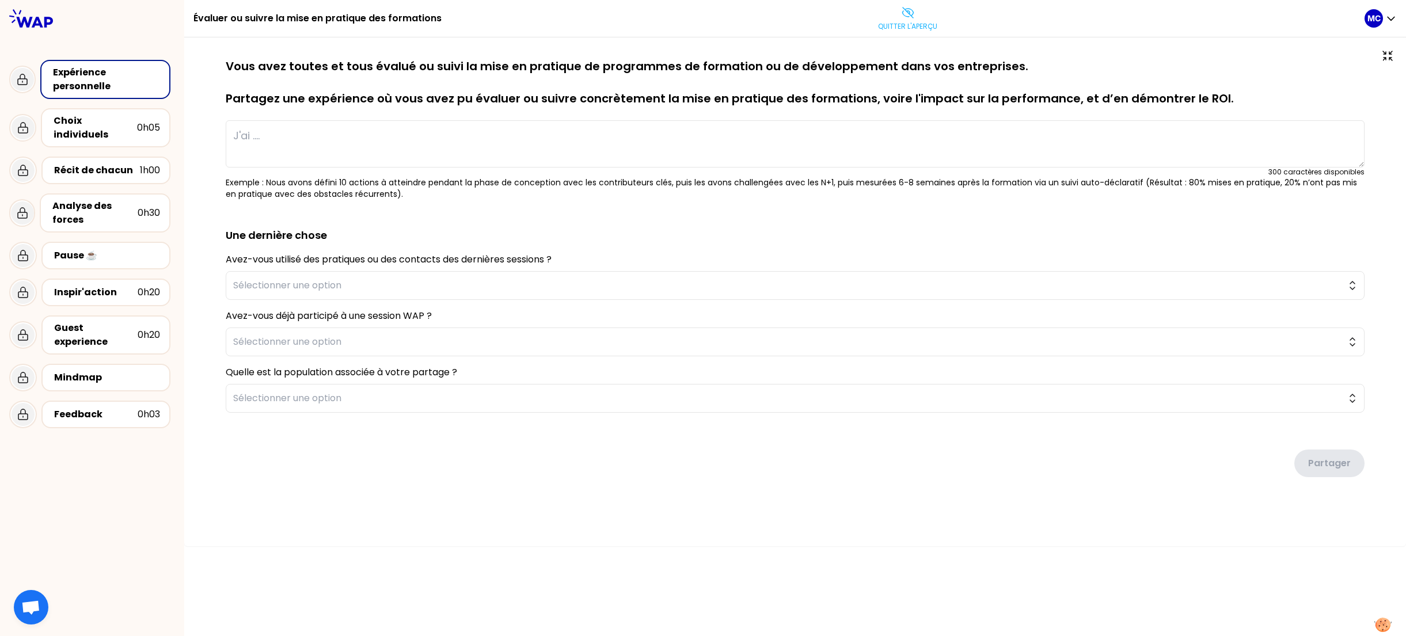
type textarea "Nous avons accompagné la transformation du métier de journaliste en déployant u…"
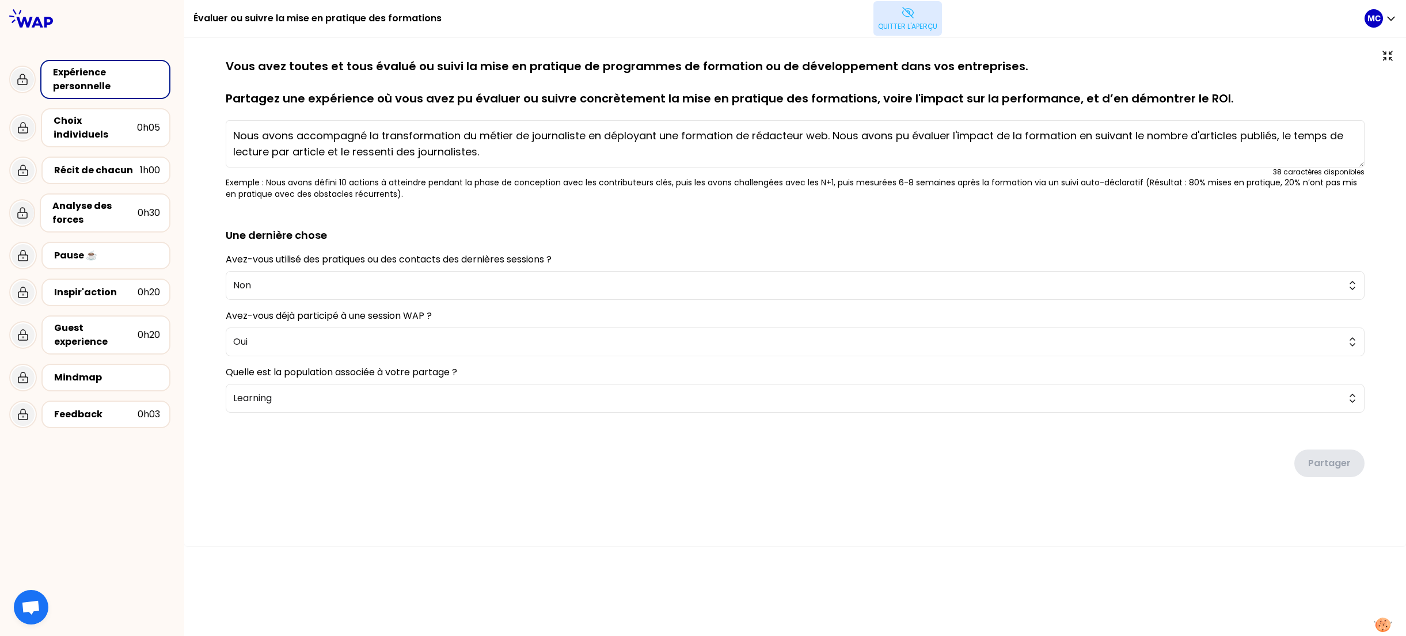
click at [916, 31] on p "Quitter l'aperçu" at bounding box center [907, 26] width 59 height 9
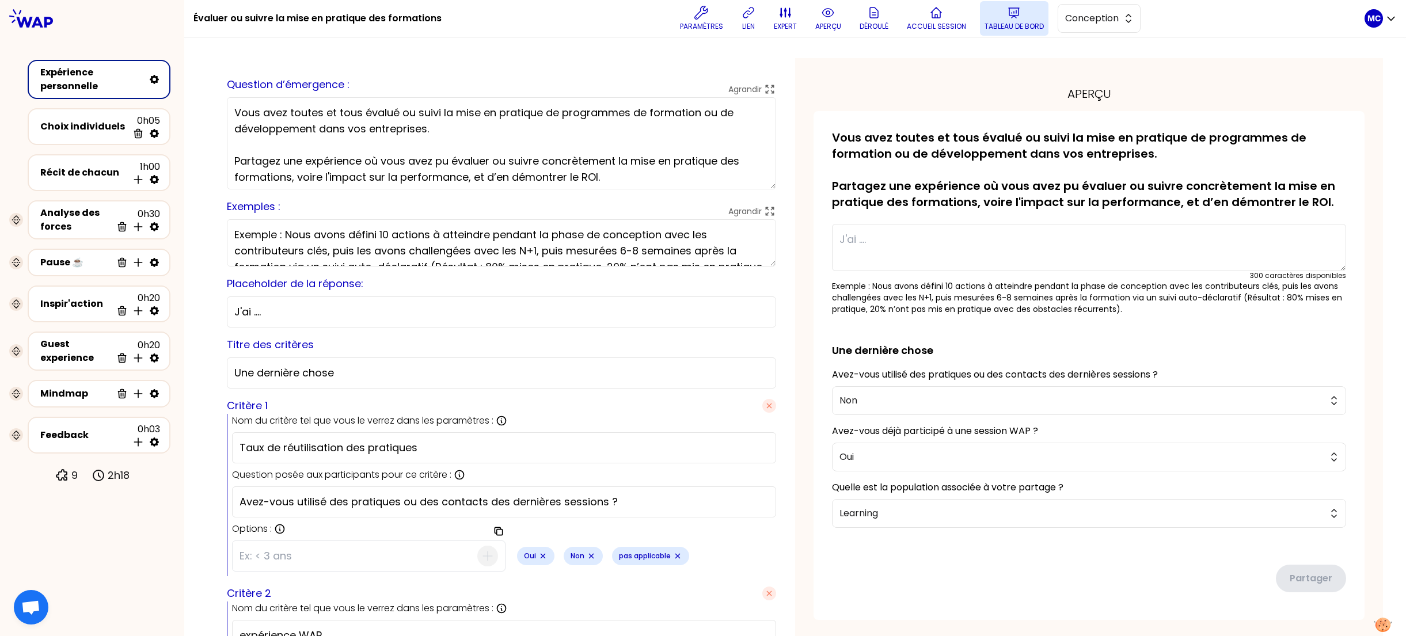
click at [992, 29] on p "Tableau de bord" at bounding box center [1013, 26] width 59 height 9
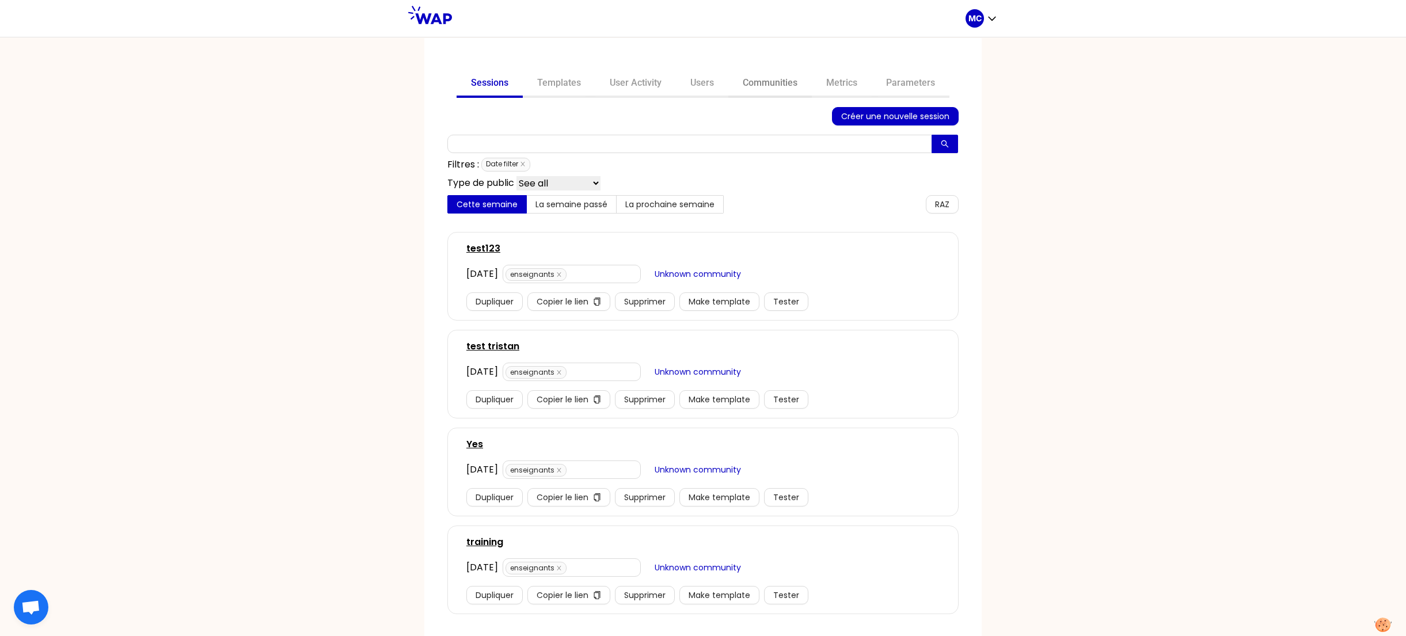
click at [742, 93] on link "Communities" at bounding box center [769, 84] width 83 height 28
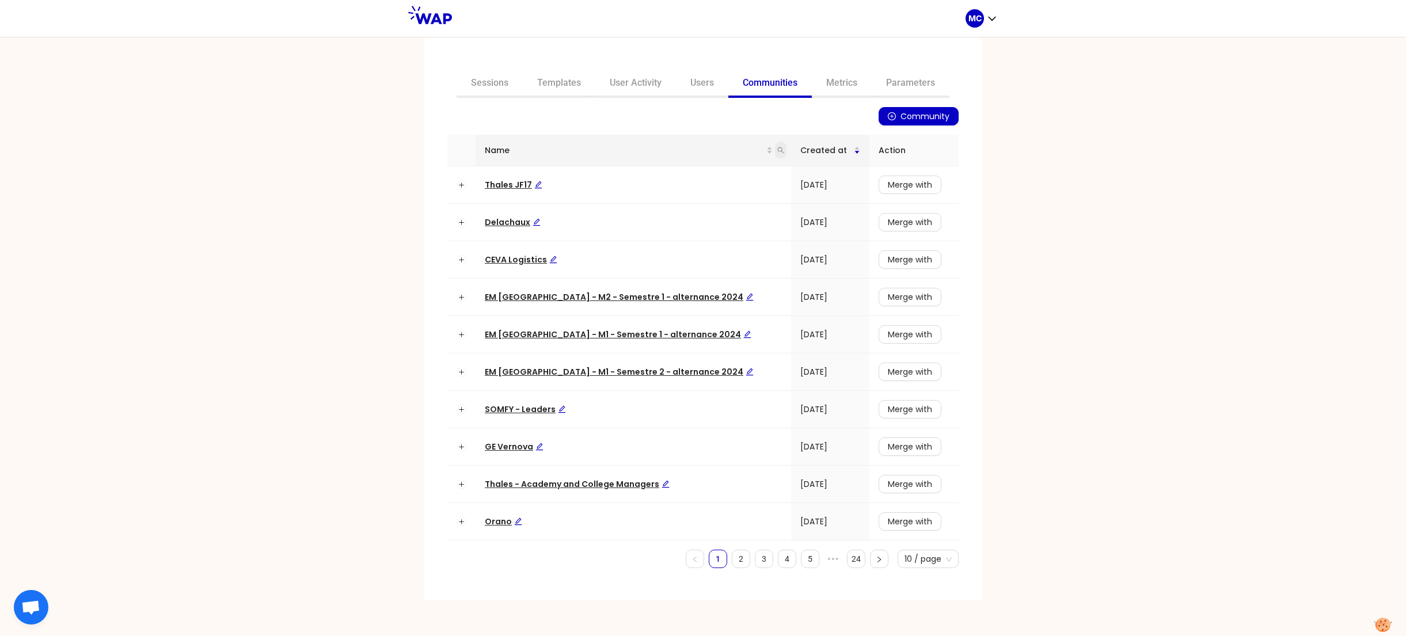
click at [777, 149] on icon "search" at bounding box center [780, 150] width 7 height 7
type input "dir"
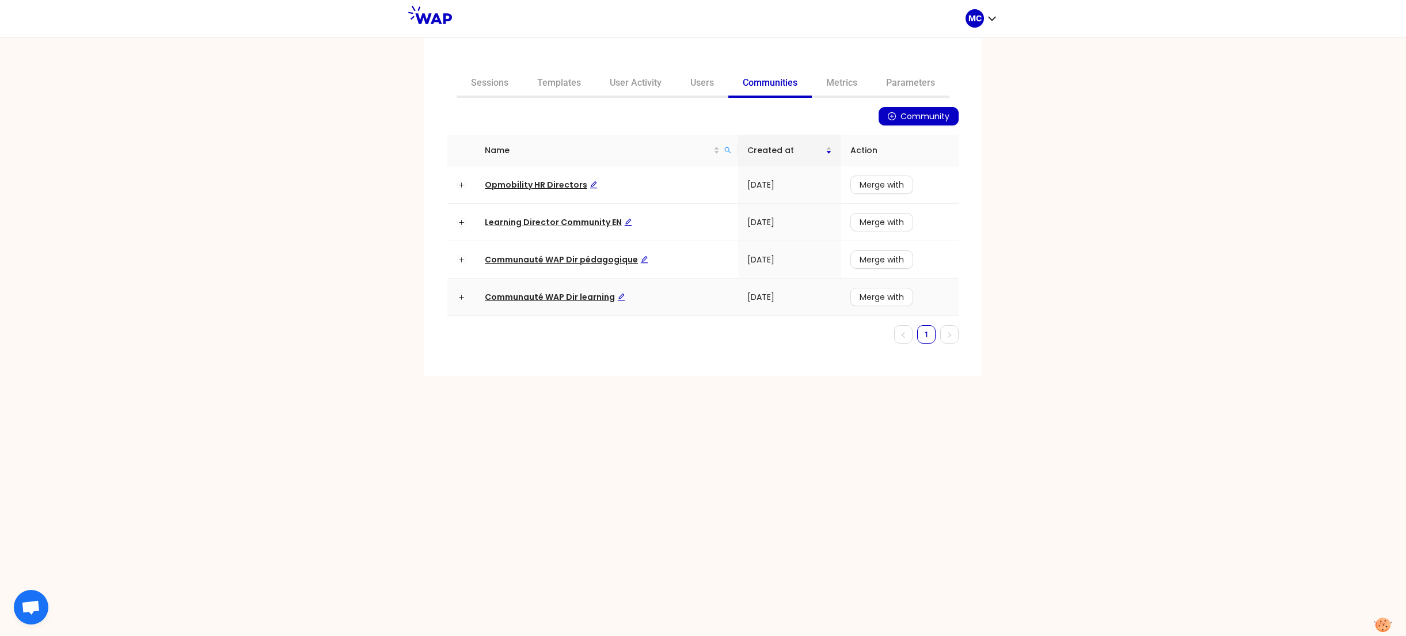
click at [562, 295] on span "Communauté WAP Dir learning" at bounding box center [555, 297] width 140 height 12
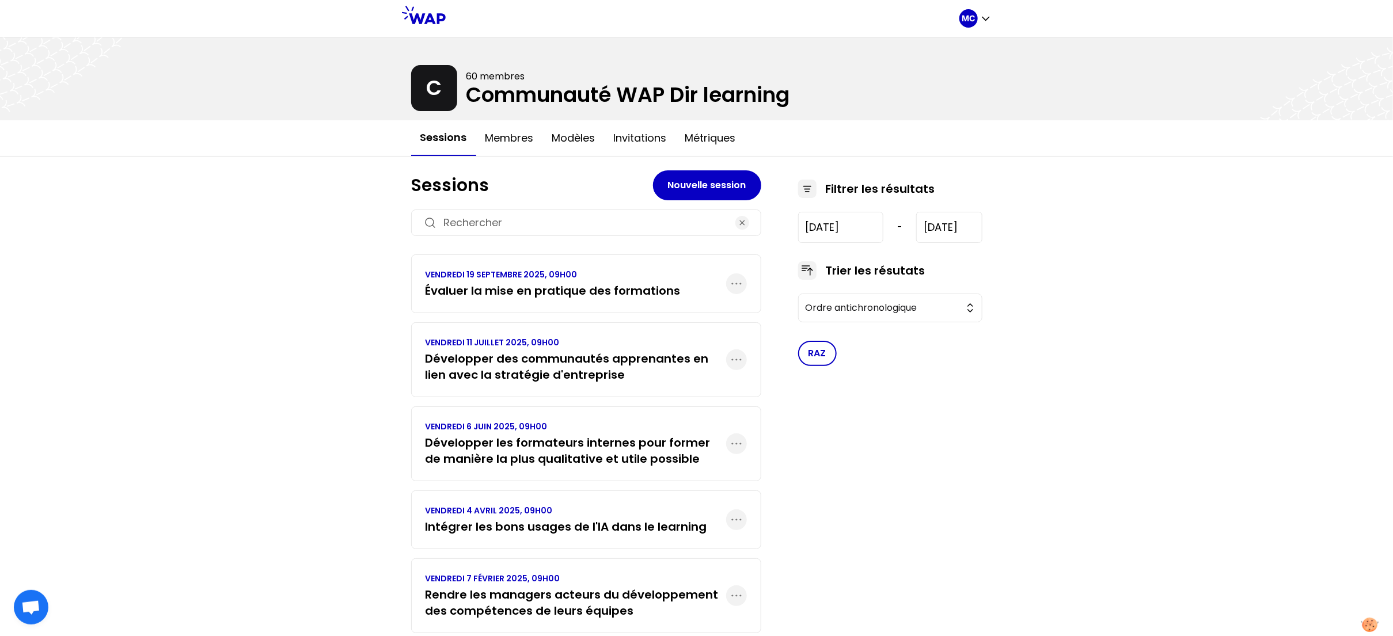
click at [520, 366] on h3 "Développer des communautés apprenantes en lien avec la stratégie d'entreprise" at bounding box center [575, 367] width 301 height 32
click at [515, 439] on h3 "Développer les formateurs internes pour former de manière la plus qualitative e…" at bounding box center [575, 451] width 301 height 32
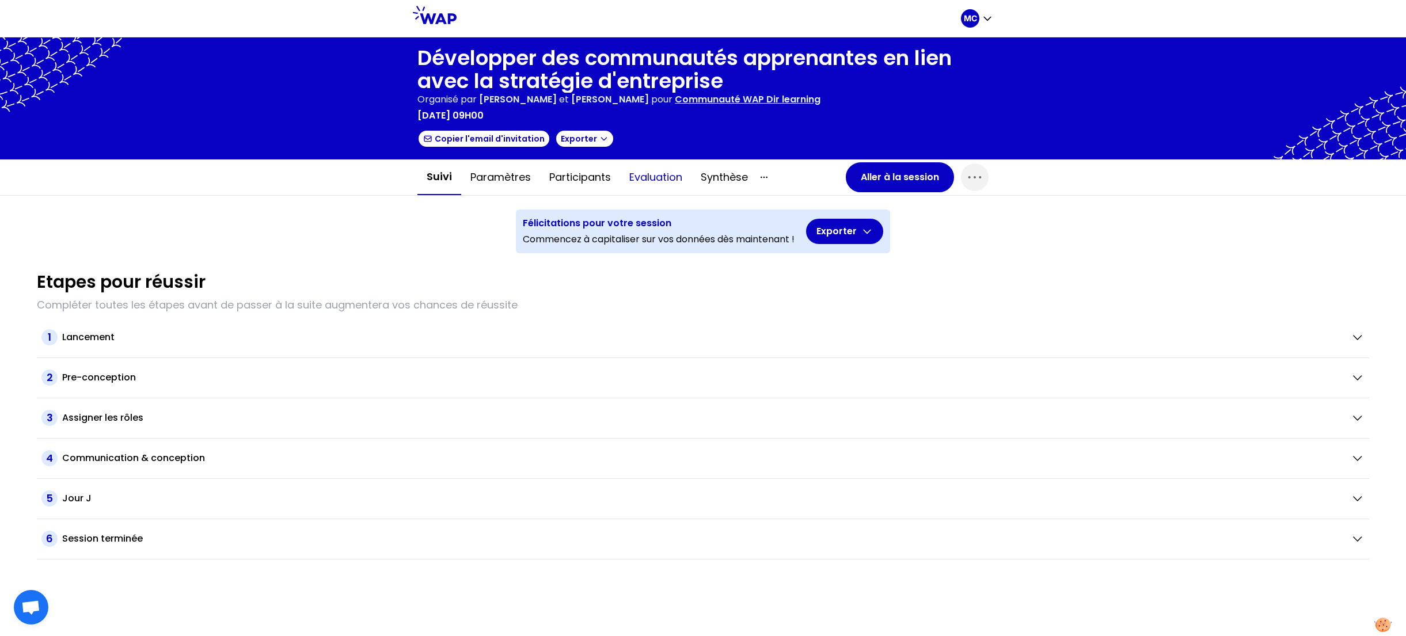
click at [625, 178] on button "Evaluation" at bounding box center [655, 177] width 71 height 35
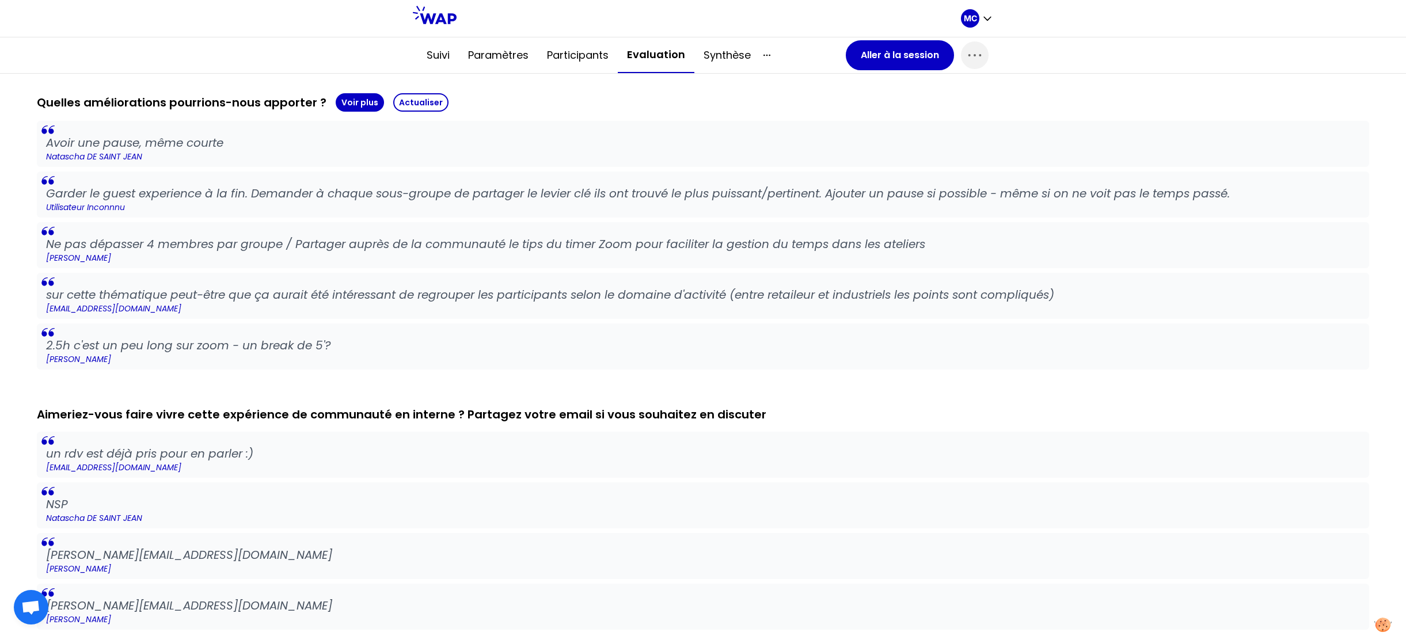
scroll to position [581, 0]
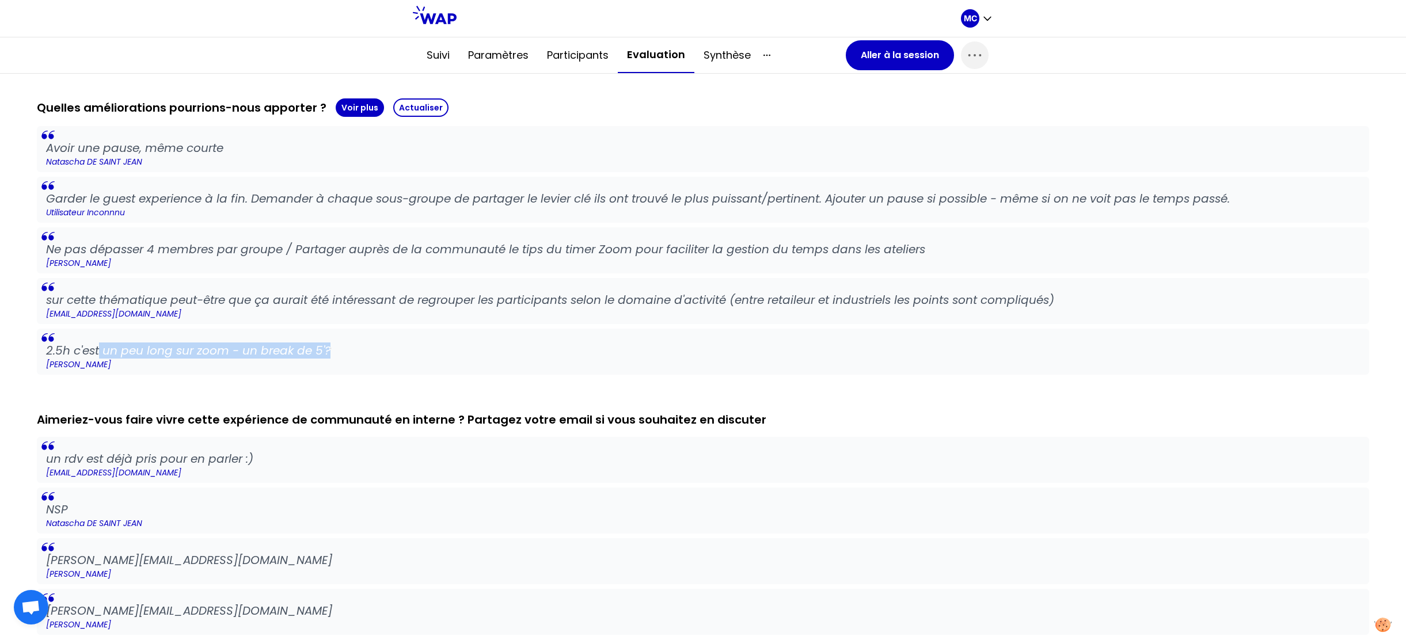
drag, startPoint x: 98, startPoint y: 345, endPoint x: 331, endPoint y: 345, distance: 232.6
click at [331, 345] on p "2.5h c'est un peu long sur zoom - un break de 5'?" at bounding box center [703, 351] width 1314 height 16
click at [385, 329] on blockquote "2.5h c'est un peu long sur zoom - un break de 5'? Lidia Juszko" at bounding box center [703, 352] width 1332 height 46
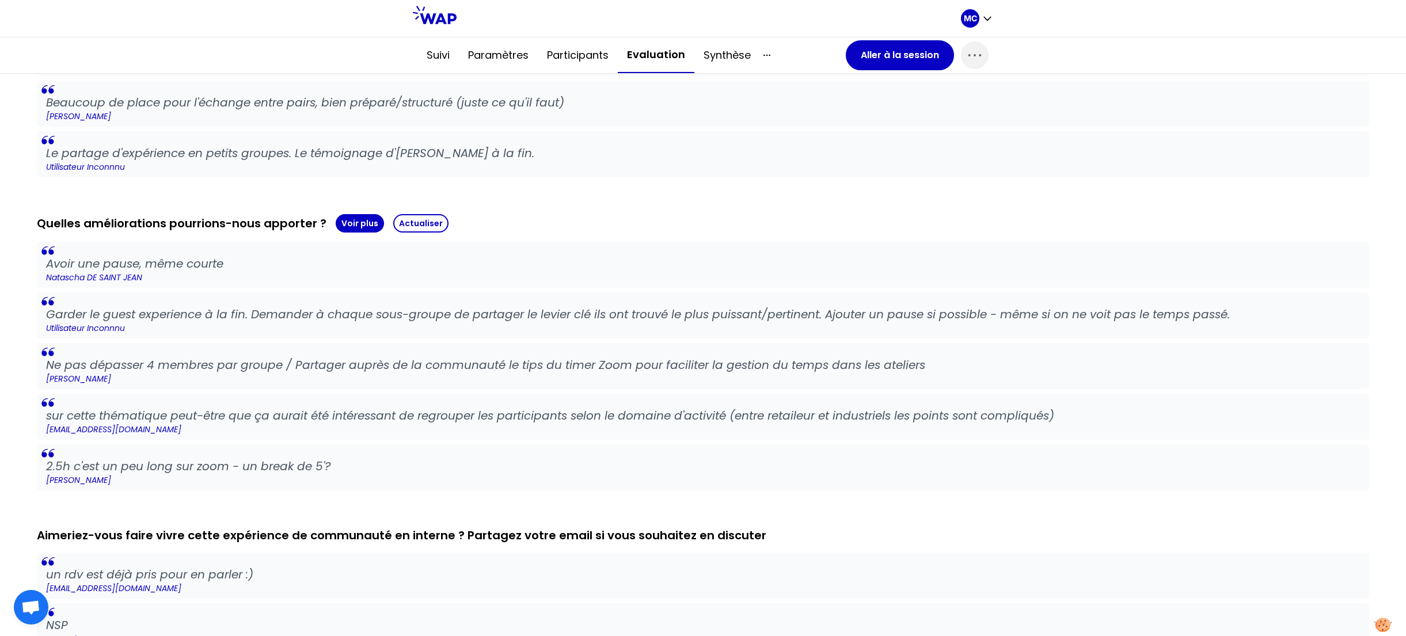
drag, startPoint x: 369, startPoint y: 477, endPoint x: 201, endPoint y: 476, distance: 168.1
click at [215, 476] on p "Lidia Juszko" at bounding box center [703, 480] width 1314 height 12
click at [263, 384] on blockquote "Ne pas dépasser 4 membres par groupe / Partager auprès de la communauté le tips…" at bounding box center [703, 366] width 1332 height 46
drag, startPoint x: 233, startPoint y: 260, endPoint x: 51, endPoint y: 260, distance: 181.3
click at [64, 260] on p "Avoir une pause, même courte" at bounding box center [703, 264] width 1314 height 16
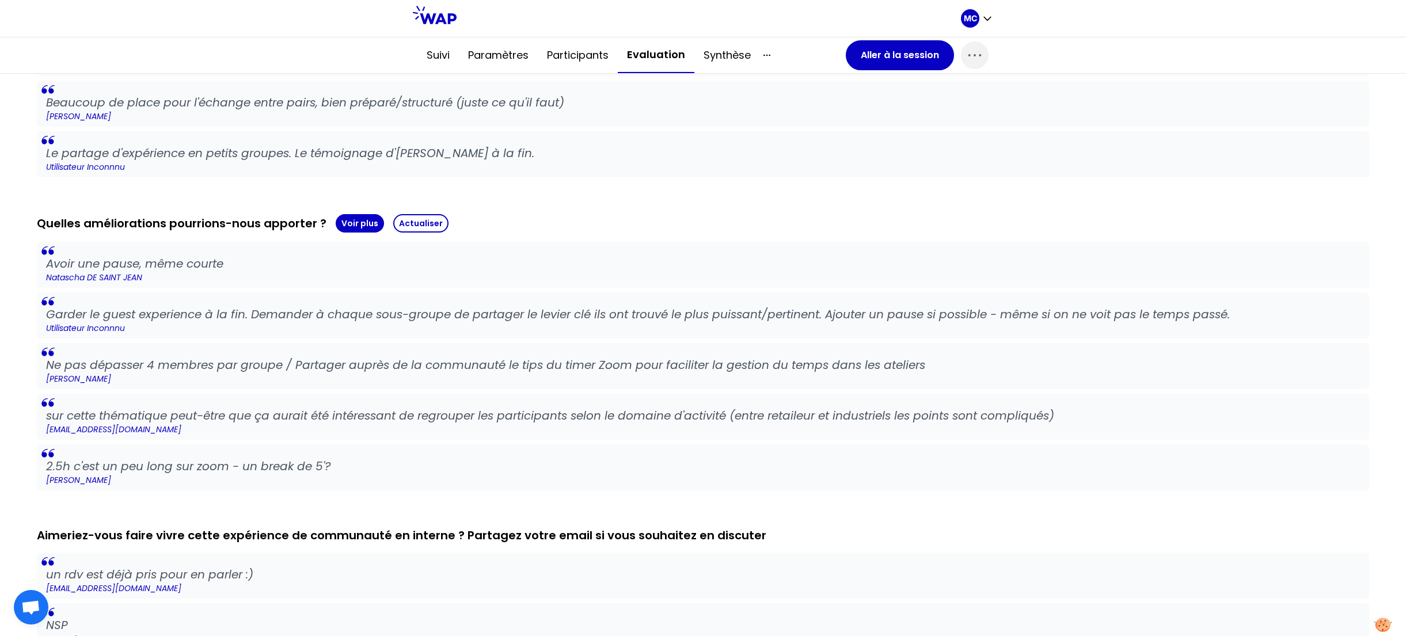
click at [115, 343] on blockquote "Ne pas dépasser 4 membres par groupe / Partager auprès de la communauté le tips…" at bounding box center [703, 366] width 1332 height 46
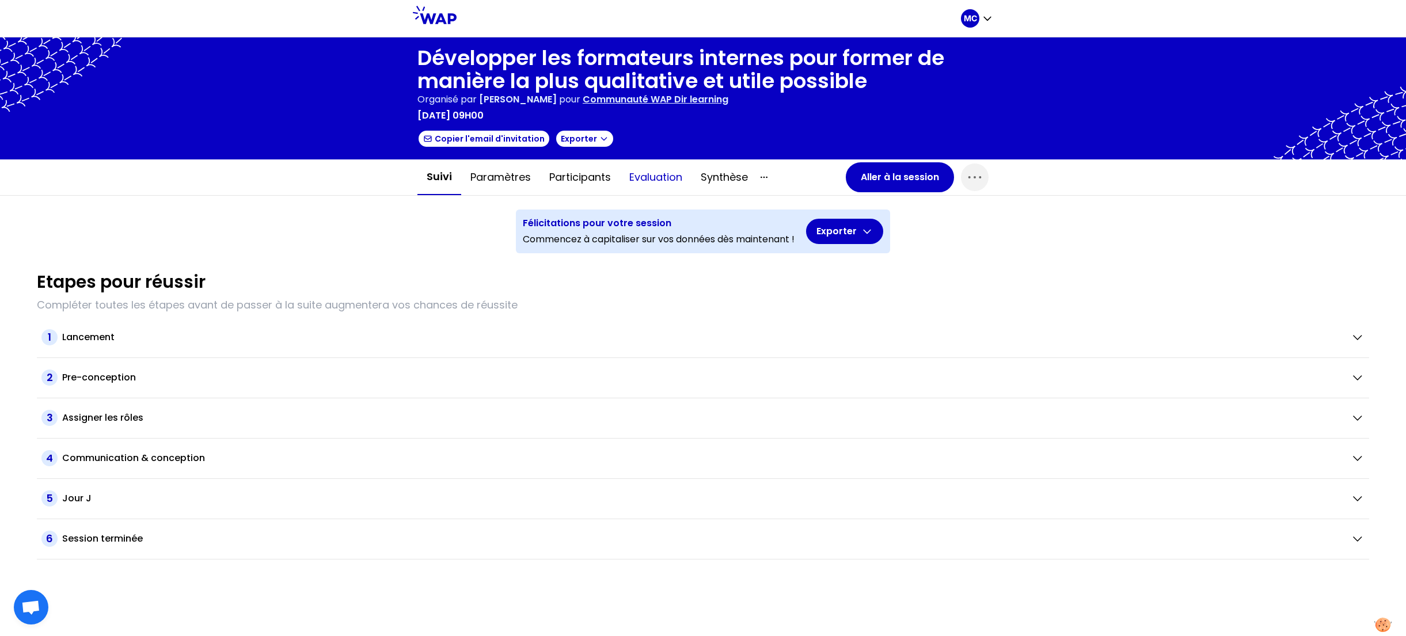
click at [669, 172] on button "Evaluation" at bounding box center [655, 177] width 71 height 35
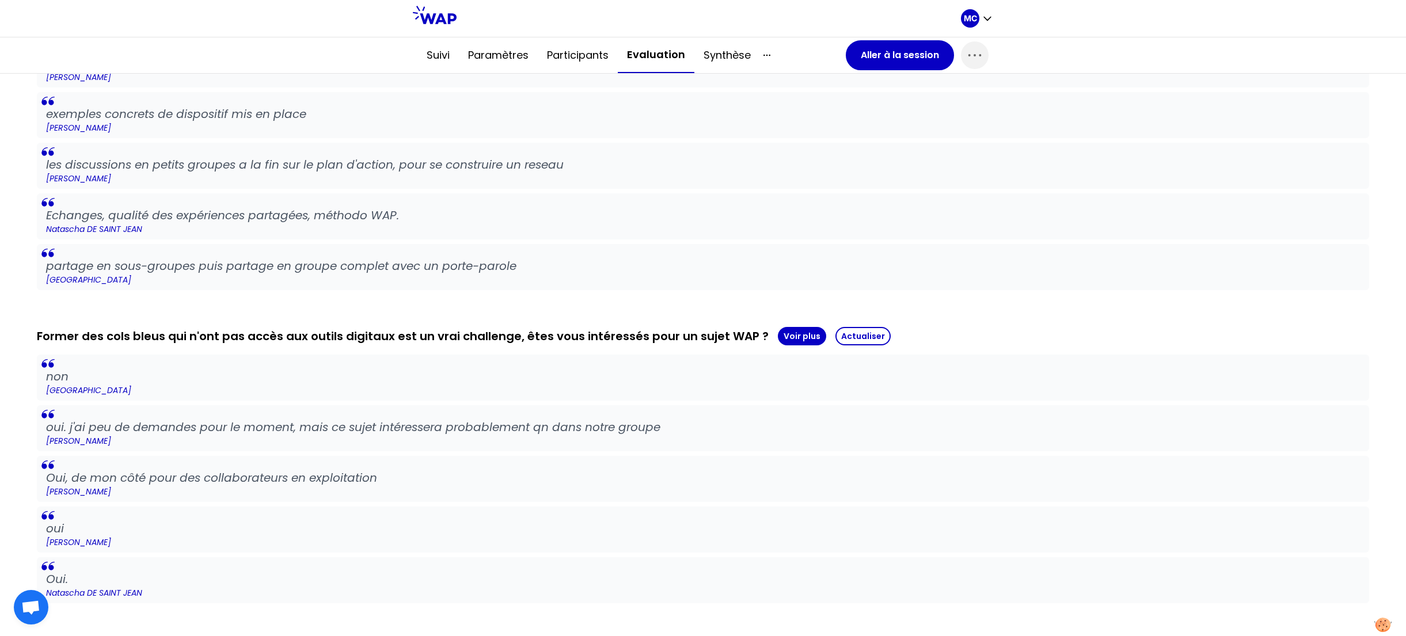
scroll to position [210, 0]
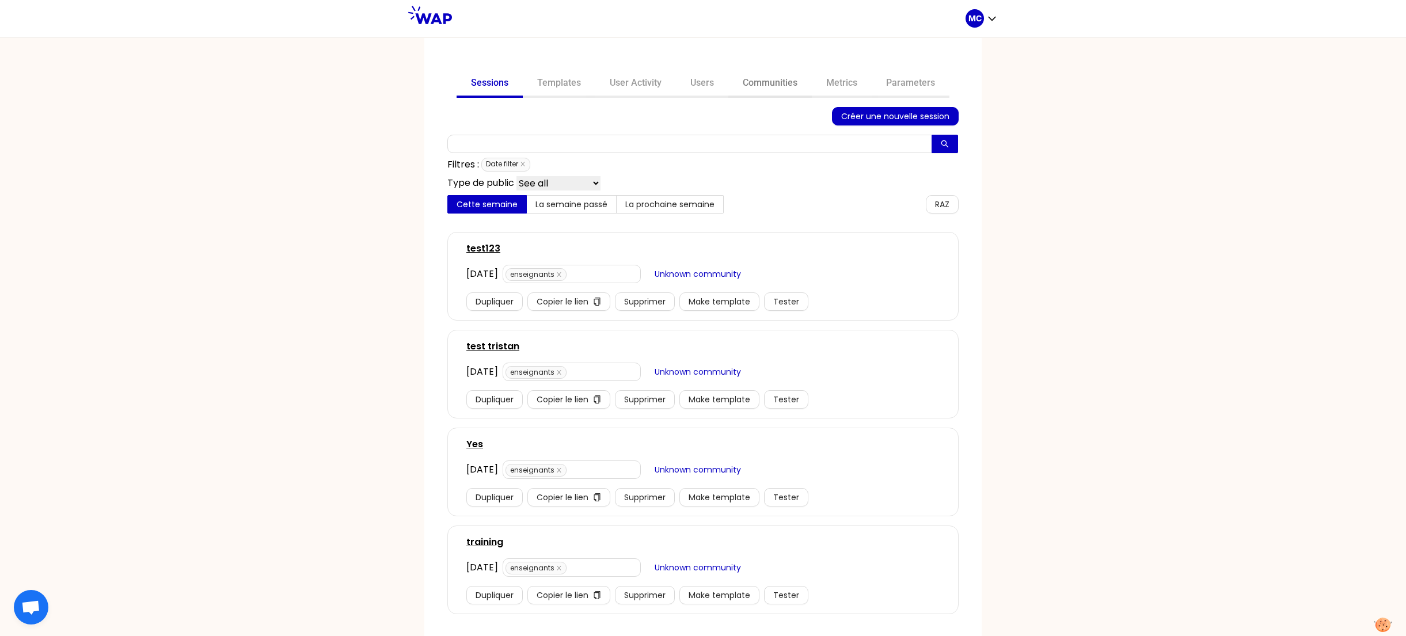
click at [767, 78] on link "Communities" at bounding box center [769, 84] width 83 height 28
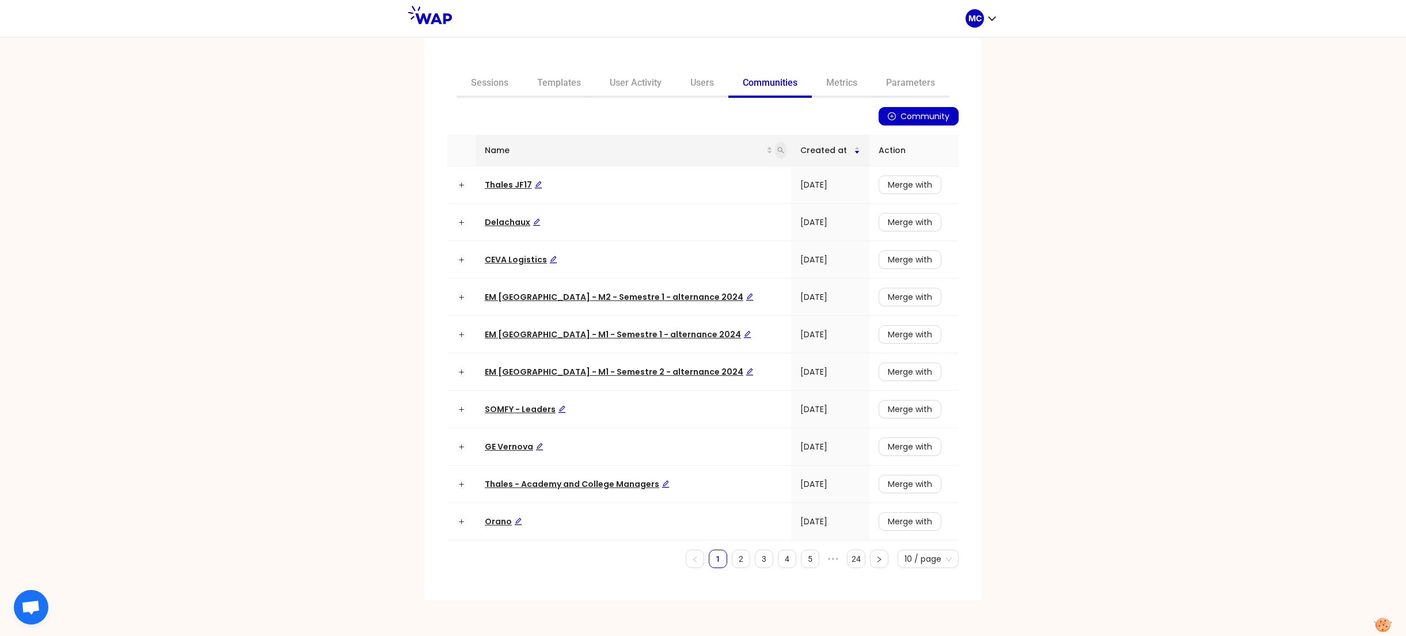
click at [775, 149] on span at bounding box center [781, 150] width 12 height 17
type input "dir"
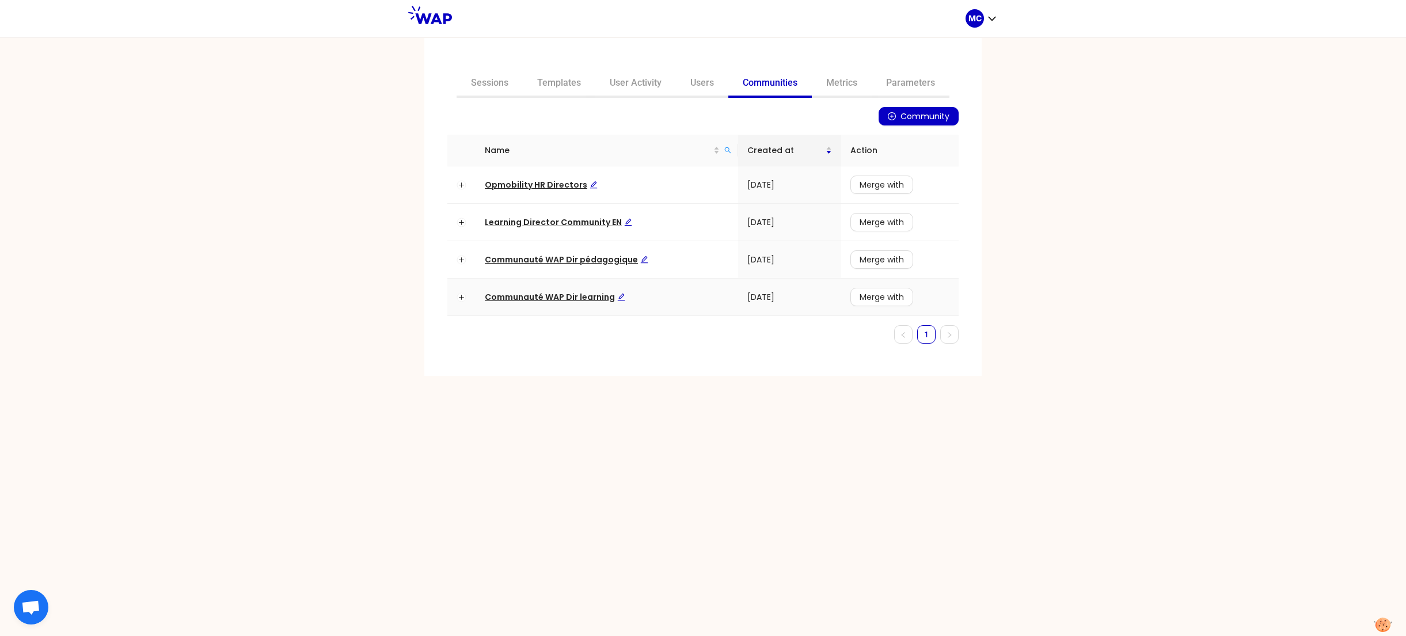
click at [562, 298] on span "Communauté WAP Dir learning" at bounding box center [555, 297] width 140 height 12
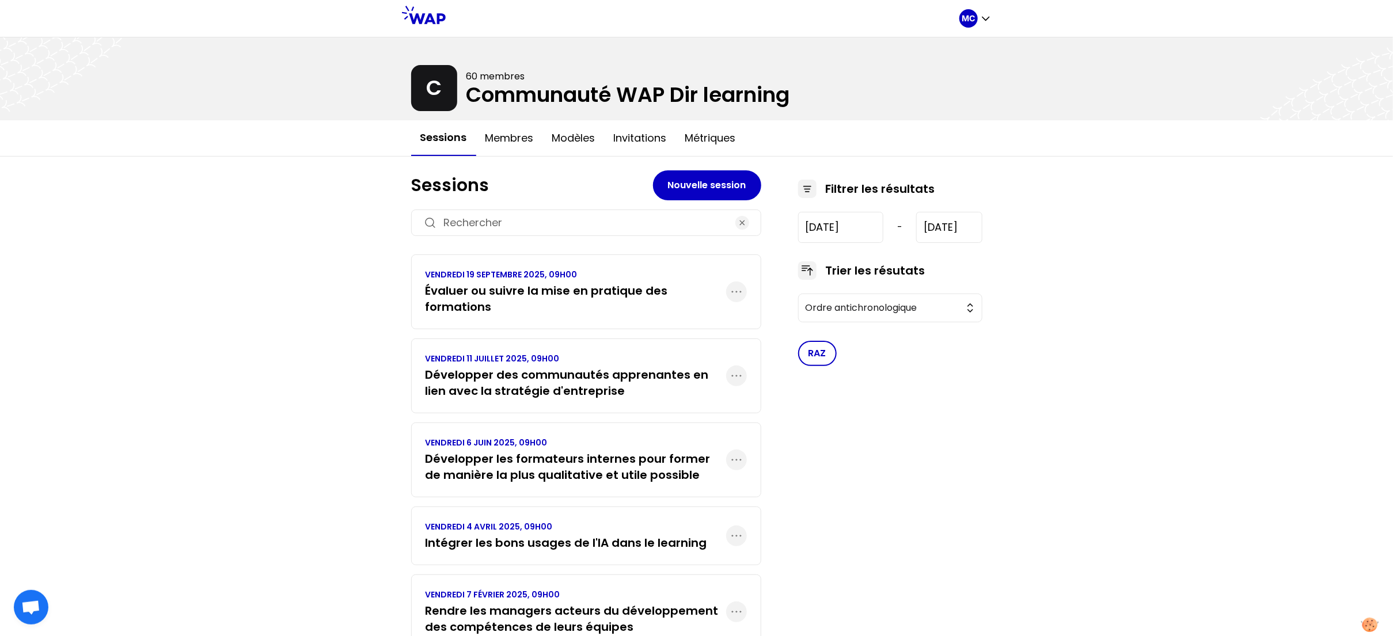
click at [648, 309] on h3 "Évaluer ou suivre la mise en pratique des formations" at bounding box center [575, 299] width 301 height 32
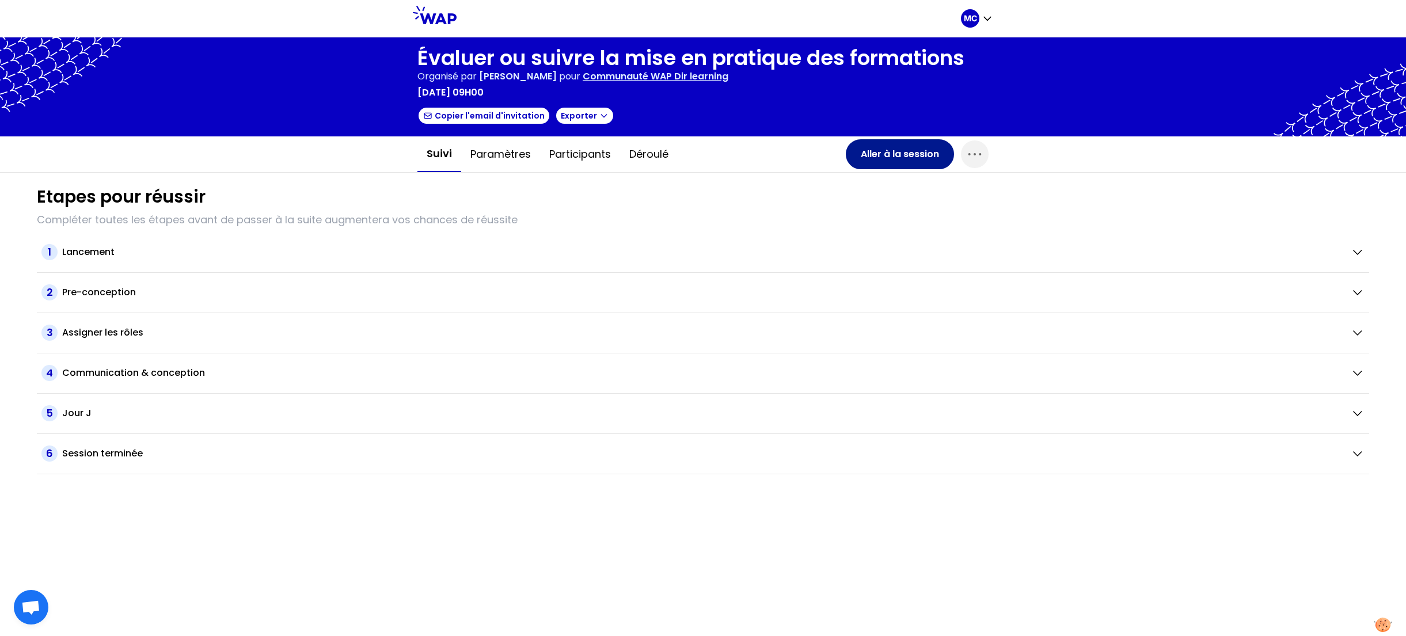
click at [857, 150] on button "Aller à la session" at bounding box center [900, 154] width 108 height 30
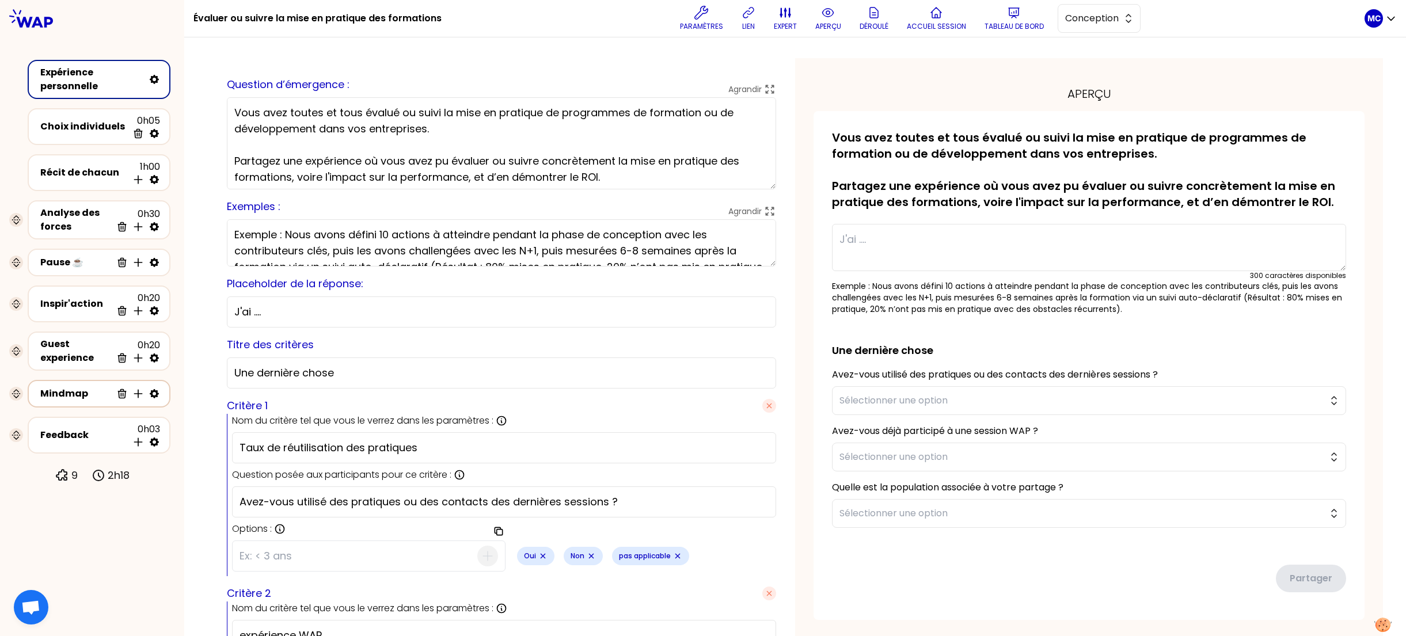
click at [72, 395] on div "Mindmap" at bounding box center [75, 394] width 71 height 14
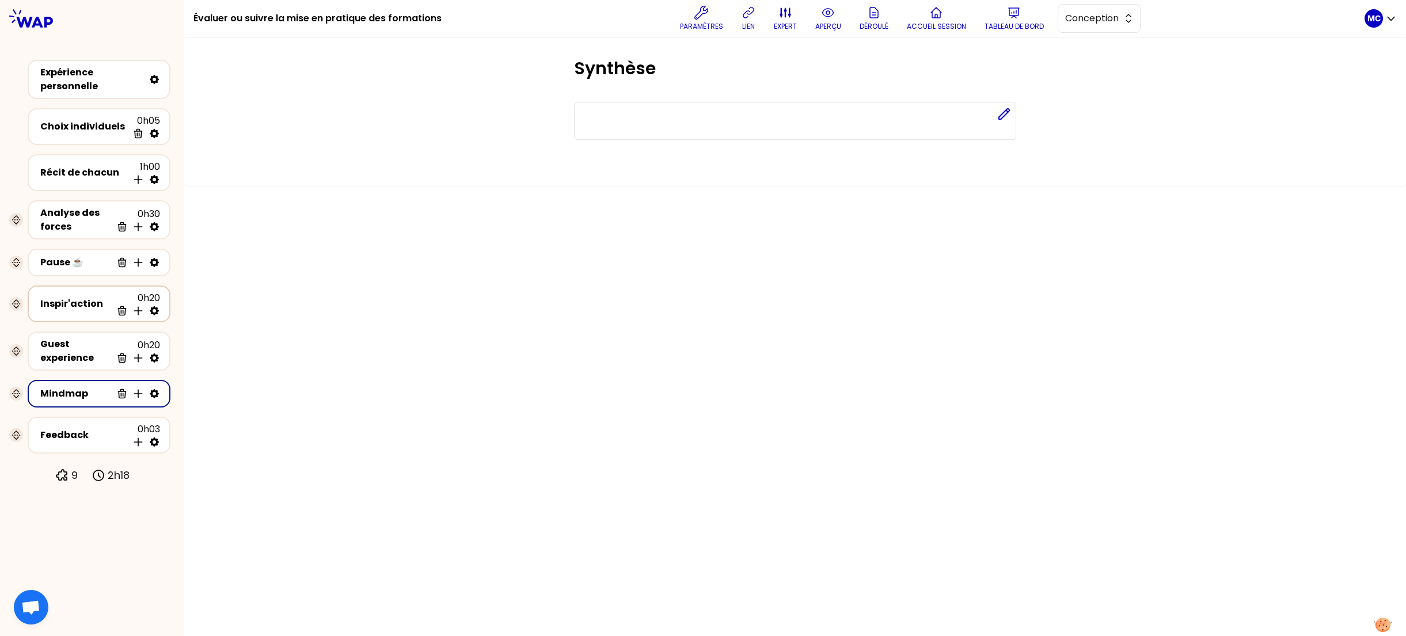
click at [83, 297] on div "Inspir'action" at bounding box center [75, 304] width 71 height 14
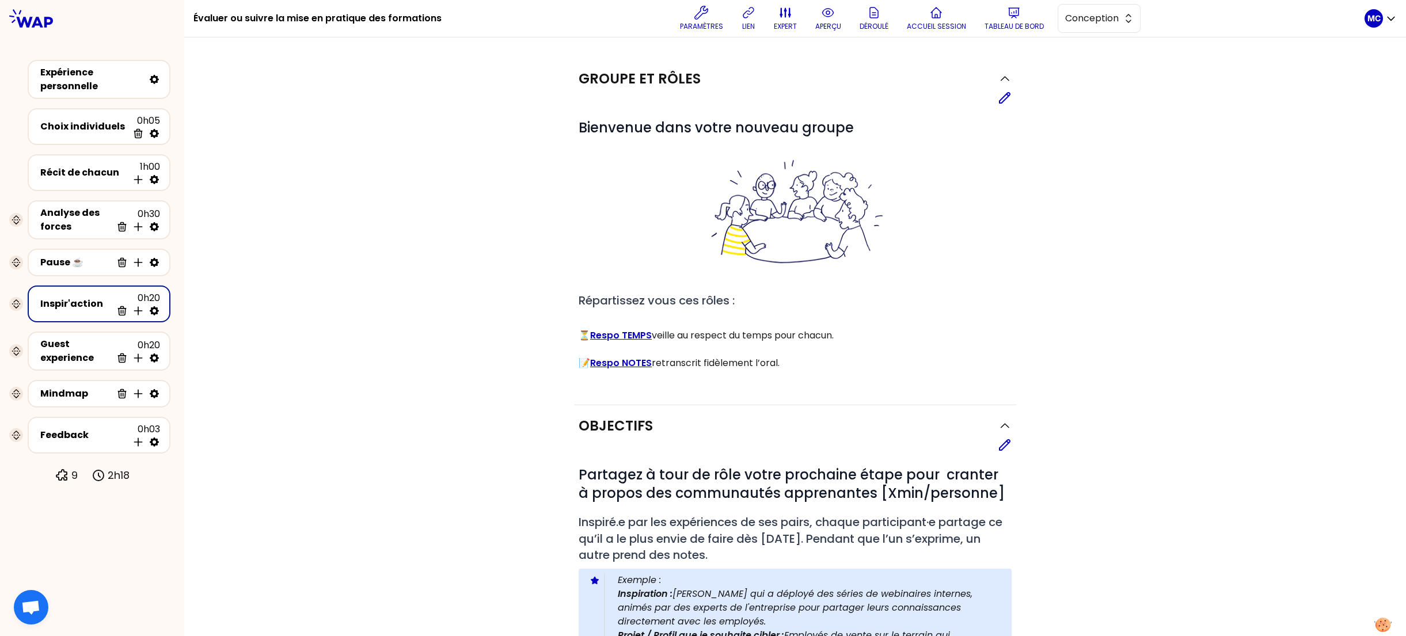
scroll to position [356, 0]
